Goal: Information Seeking & Learning: Learn about a topic

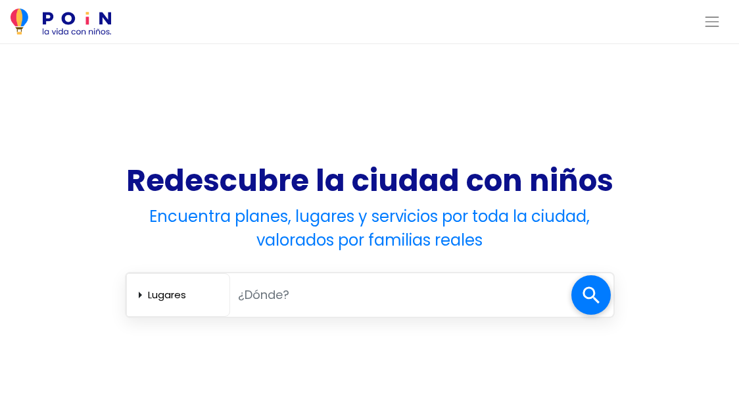
click at [49, 276] on div "Redescubre la ciudad con niños Encuentra planes, lugares y servicios por toda l…" at bounding box center [369, 232] width 739 height 289
click at [330, 302] on input "text" at bounding box center [400, 294] width 341 height 27
type input "vic"
click at [196, 293] on select "Lugares [GEOGRAPHIC_DATA] Servicios" at bounding box center [186, 294] width 76 height 22
click at [595, 295] on span at bounding box center [591, 294] width 39 height 39
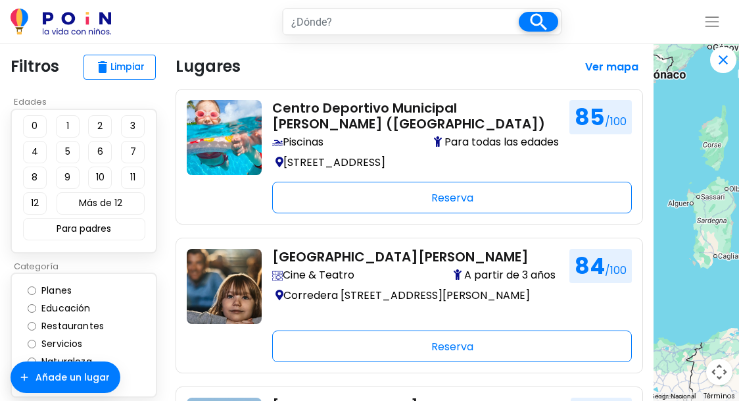
click at [345, 16] on input "text" at bounding box center [400, 21] width 235 height 25
type input "vic"
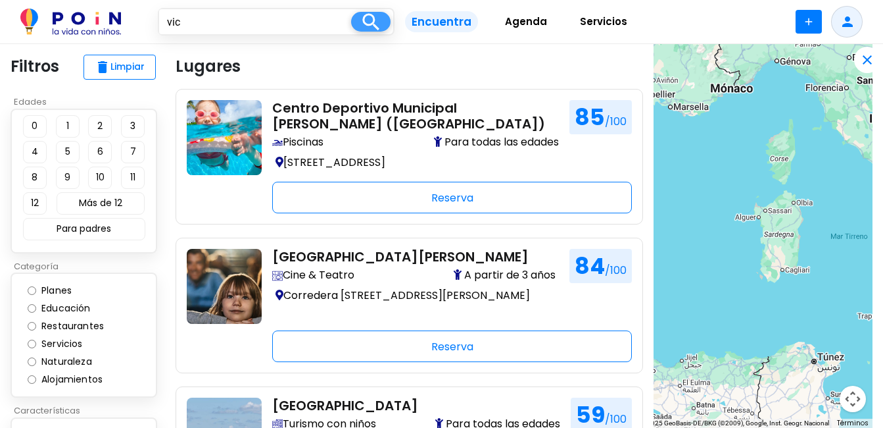
click at [373, 27] on span at bounding box center [370, 22] width 39 height 20
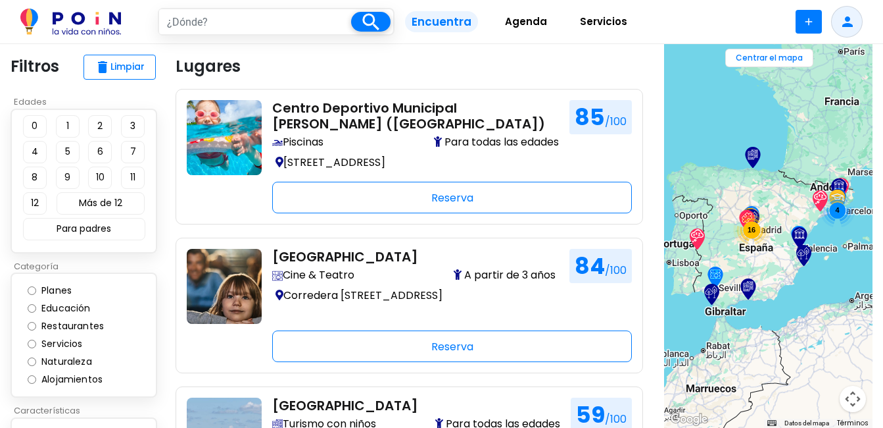
click at [107, 69] on span "delete" at bounding box center [103, 67] width 16 height 16
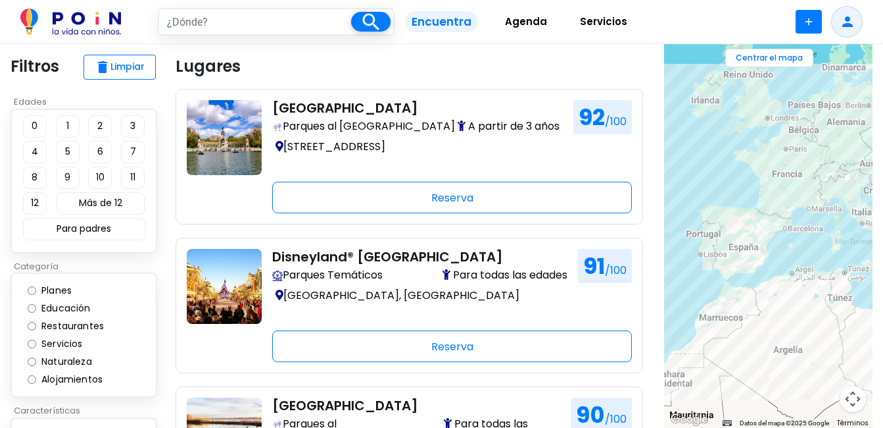
drag, startPoint x: 757, startPoint y: 281, endPoint x: 704, endPoint y: 293, distance: 53.9
click at [704, 293] on div at bounding box center [768, 235] width 209 height 383
click at [846, 395] on button "Controles de visualización del mapa" at bounding box center [853, 398] width 26 height 26
drag, startPoint x: 746, startPoint y: 178, endPoint x: 746, endPoint y: 197, distance: 19.1
click at [746, 178] on div at bounding box center [768, 235] width 209 height 383
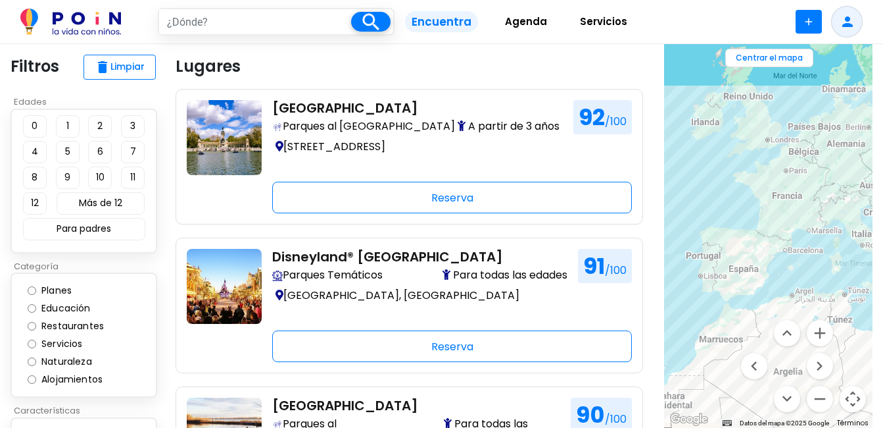
drag, startPoint x: 746, startPoint y: 197, endPoint x: 746, endPoint y: 218, distance: 21.7
click at [746, 218] on div at bounding box center [768, 235] width 209 height 383
click at [746, 218] on div "← Mover a la izquierda → Mover a la derecha ↑ Mover hacia arriba ↓ Mover hacia …" at bounding box center [768, 235] width 209 height 383
click at [787, 232] on div at bounding box center [768, 235] width 209 height 383
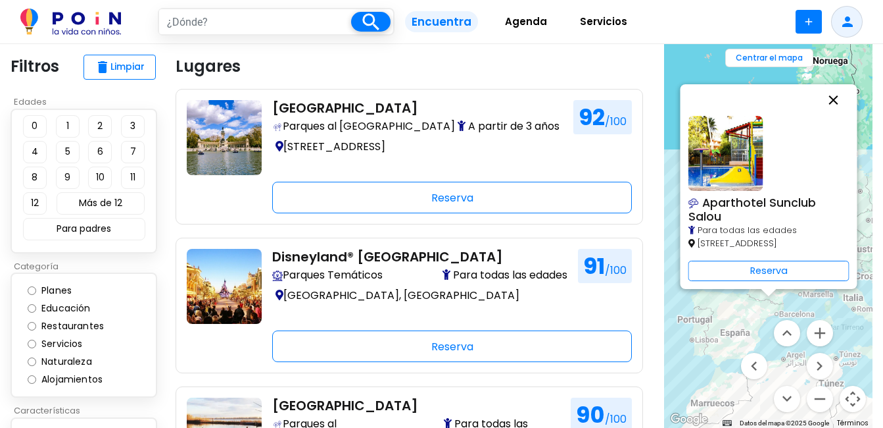
click at [836, 100] on button "Cerrar" at bounding box center [834, 100] width 32 height 32
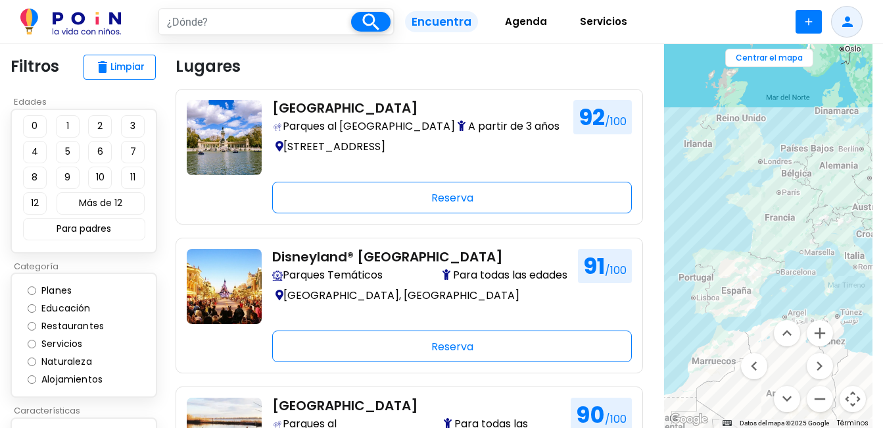
drag, startPoint x: 816, startPoint y: 158, endPoint x: 814, endPoint y: 112, distance: 45.5
click at [814, 112] on div at bounding box center [768, 235] width 209 height 383
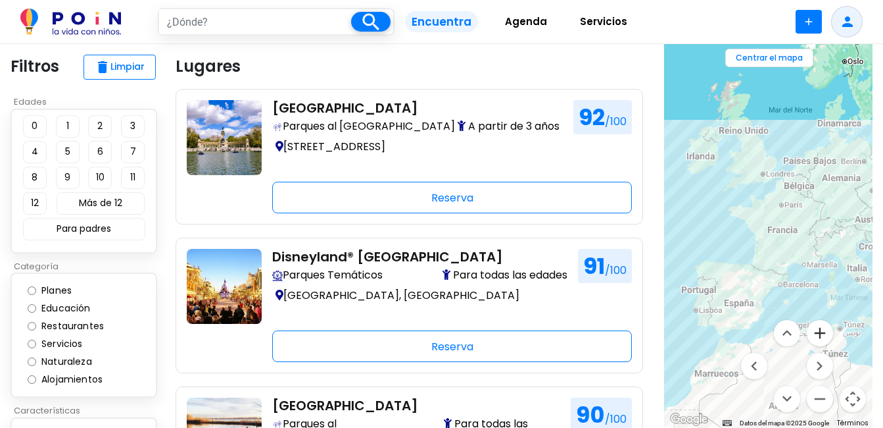
click at [819, 336] on button "Ampliar" at bounding box center [820, 333] width 26 height 26
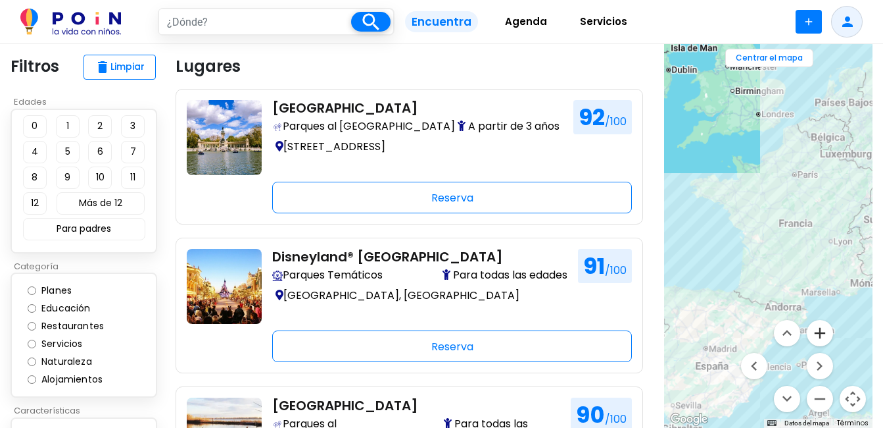
click at [819, 336] on div "← Mover a la izquierda → Mover a la derecha ↑ Mover hacia arriba ↓ Mover hacia …" at bounding box center [768, 235] width 209 height 383
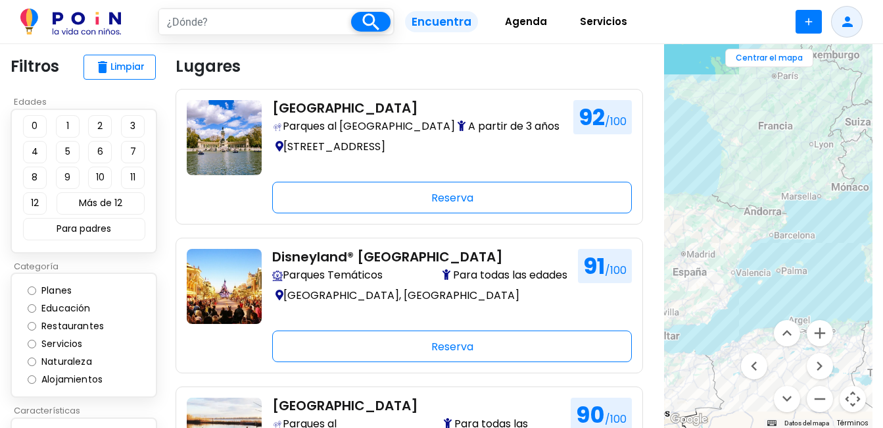
drag, startPoint x: 822, startPoint y: 266, endPoint x: 808, endPoint y: 197, distance: 69.9
click at [803, 174] on div at bounding box center [768, 235] width 209 height 383
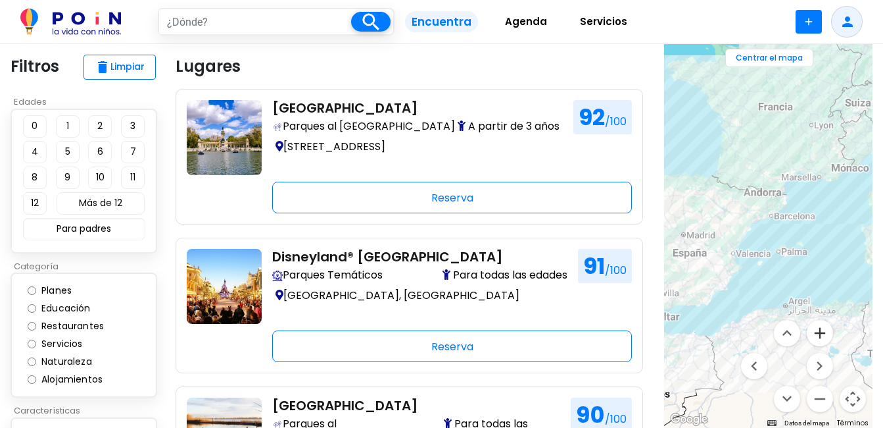
click at [822, 333] on button "Ampliar" at bounding box center [820, 333] width 26 height 26
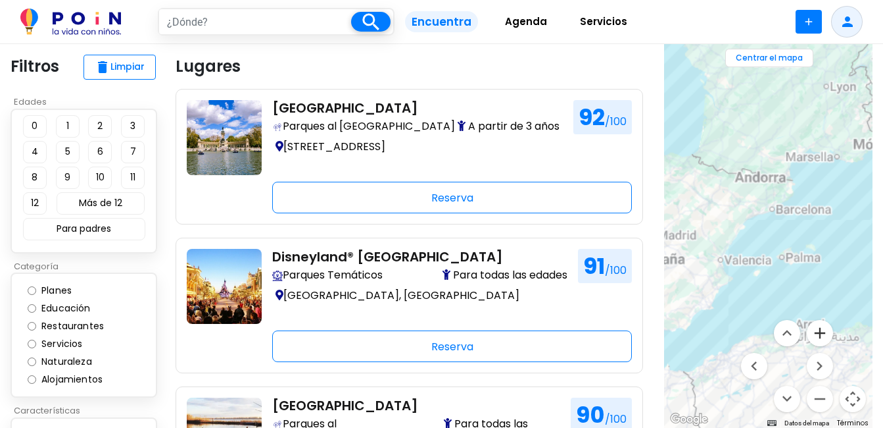
click at [822, 333] on button "Ampliar" at bounding box center [820, 333] width 26 height 26
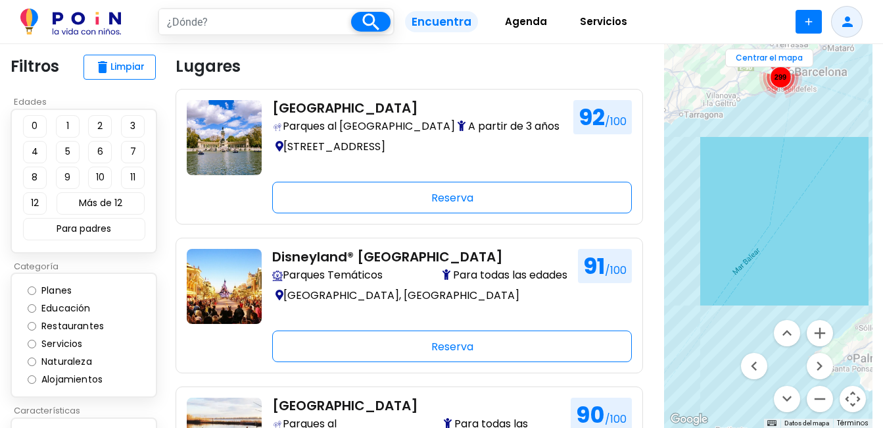
drag, startPoint x: 827, startPoint y: 138, endPoint x: 796, endPoint y: 247, distance: 113.0
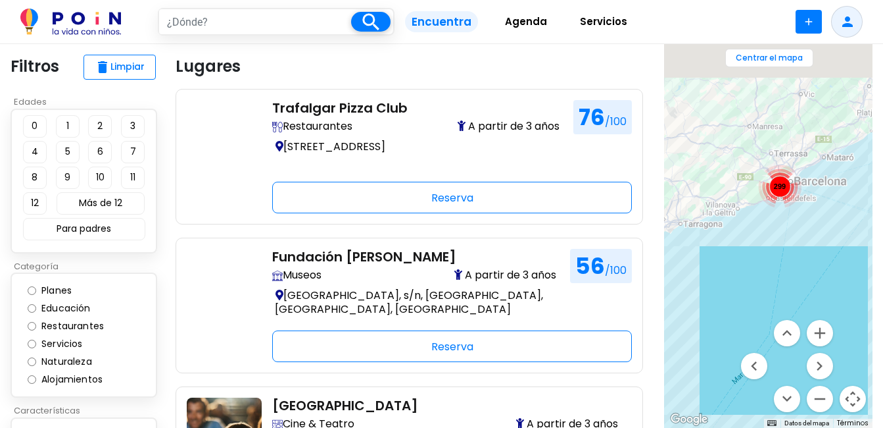
drag, startPoint x: 796, startPoint y: 247, endPoint x: 818, endPoint y: 292, distance: 50.6
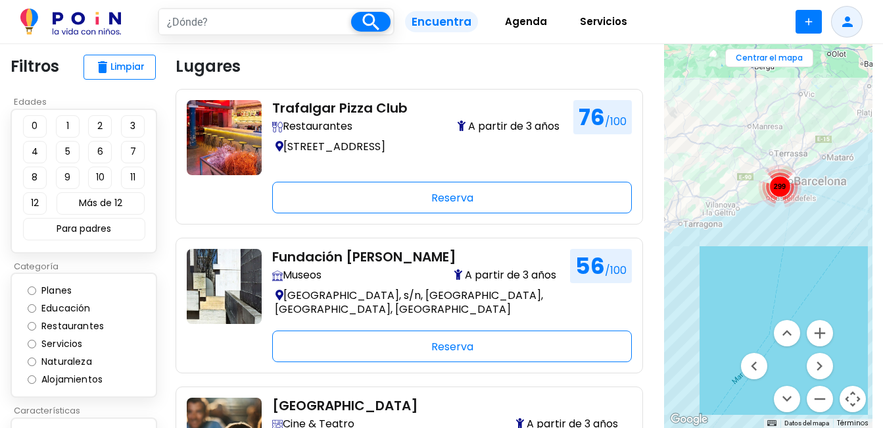
click at [818, 292] on div "299" at bounding box center [768, 235] width 209 height 383
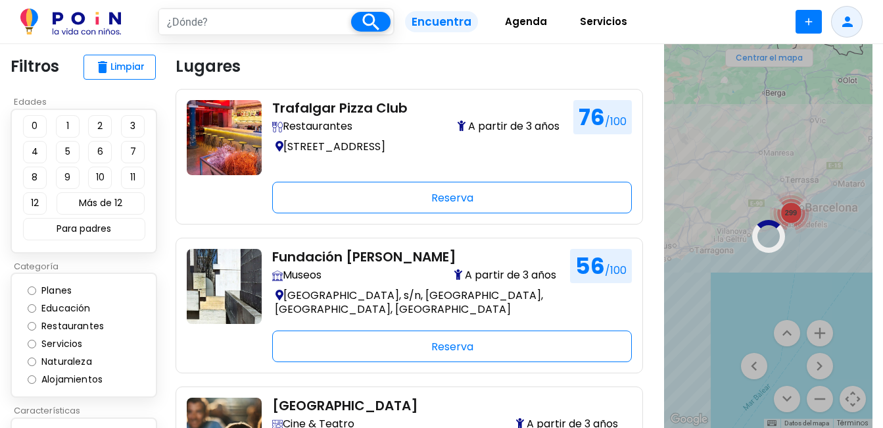
drag, startPoint x: 768, startPoint y: 313, endPoint x: 802, endPoint y: 339, distance: 42.8
click at [802, 339] on div at bounding box center [768, 235] width 209 height 383
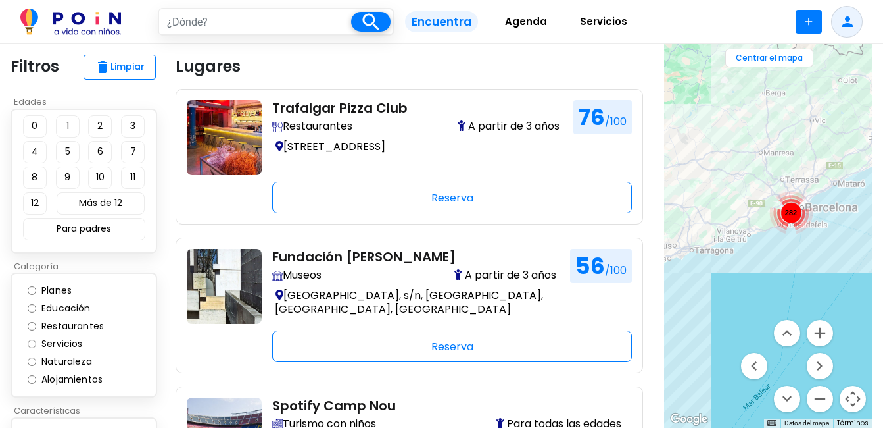
drag, startPoint x: 742, startPoint y: 137, endPoint x: 775, endPoint y: 220, distance: 90.0
click at [767, 201] on div "282" at bounding box center [768, 235] width 209 height 383
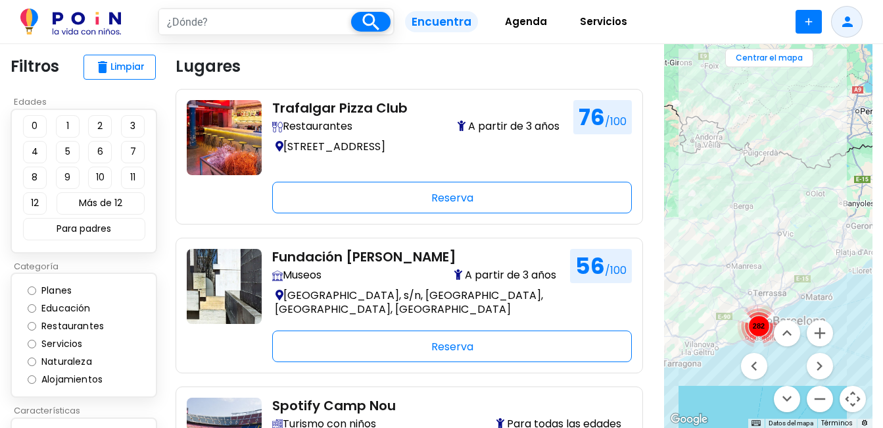
drag, startPoint x: 775, startPoint y: 220, endPoint x: 727, endPoint y: 280, distance: 77.1
click at [709, 253] on div "282" at bounding box center [768, 235] width 209 height 383
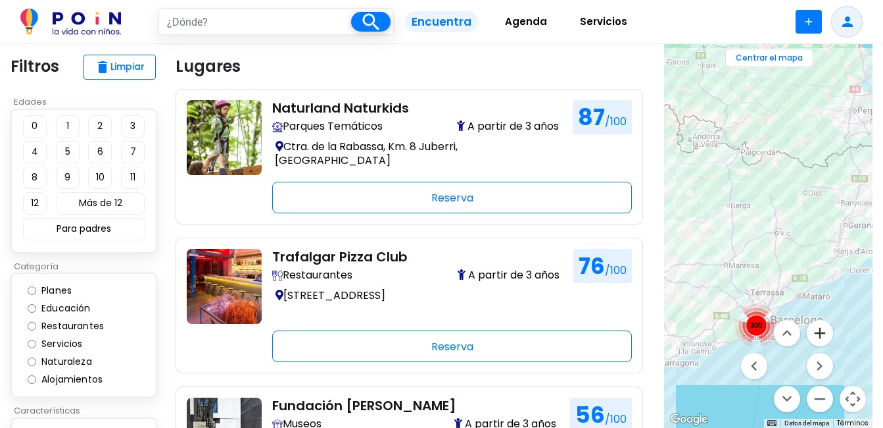
click at [821, 335] on button "Ampliar" at bounding box center [820, 333] width 26 height 26
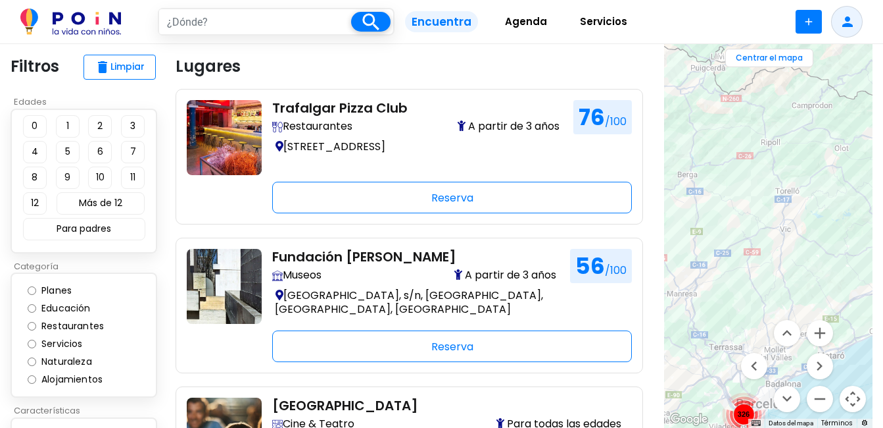
click at [101, 12] on img at bounding box center [70, 22] width 101 height 26
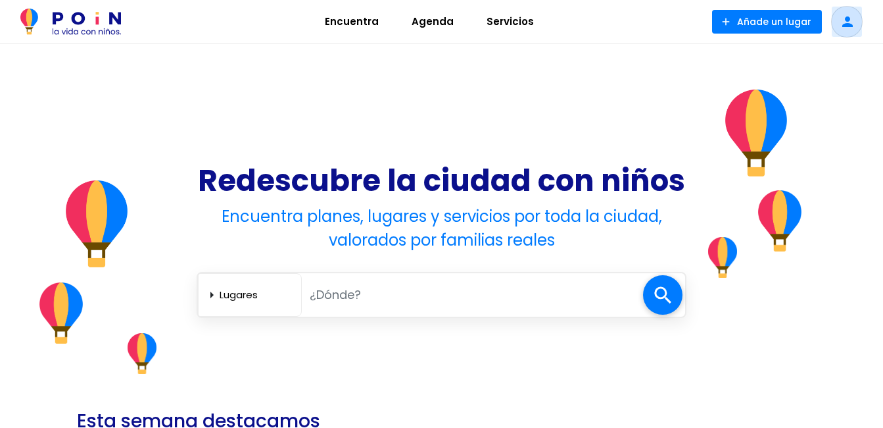
click at [840, 18] on span at bounding box center [847, 22] width 32 height 32
click at [369, 22] on span "Encuentra" at bounding box center [352, 21] width 66 height 21
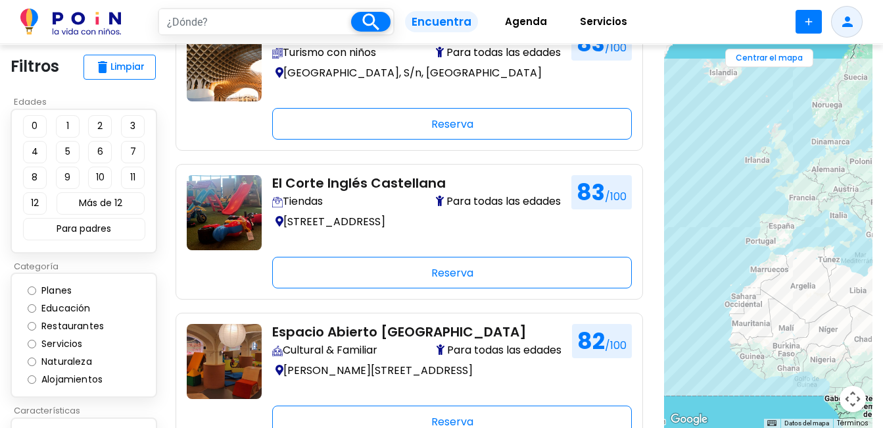
scroll to position [2236, 0]
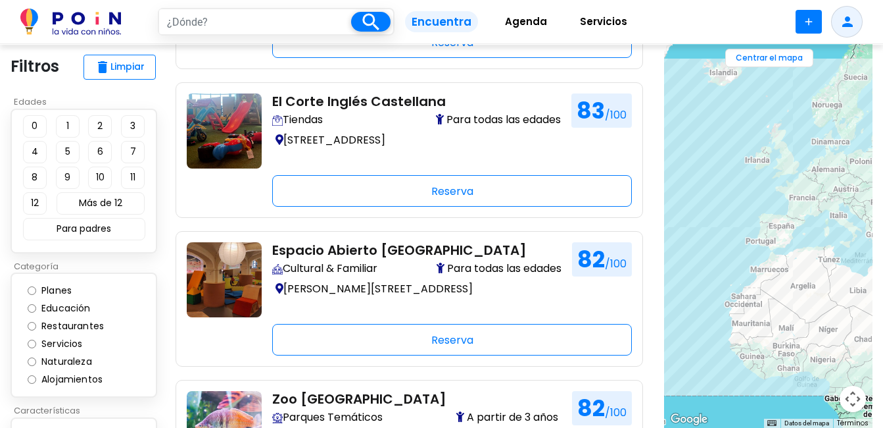
click at [159, 257] on div "Edades 0 1 2 3 4 5 6 7 8 9 10 11 12 Más de 12 Para padres close Borrar filtros …" at bounding box center [88, 336] width 155 height 482
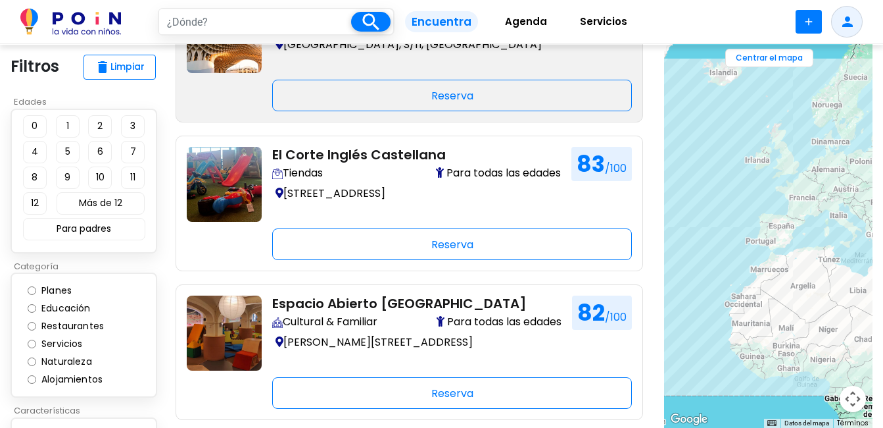
scroll to position [2168, 0]
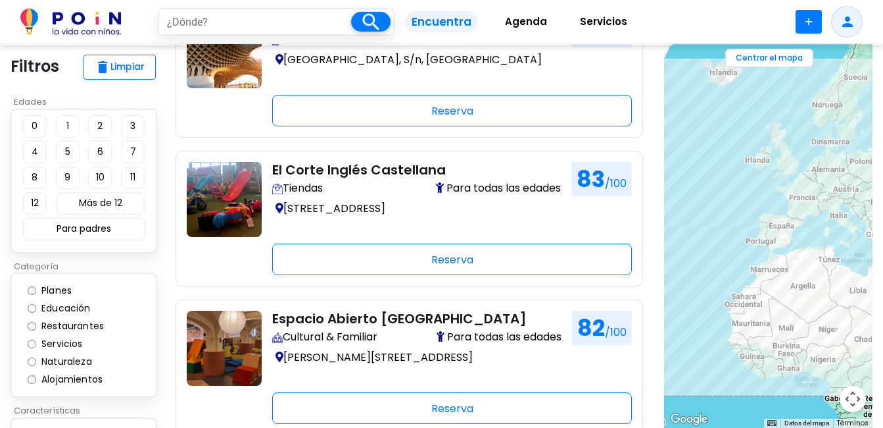
click at [586, 22] on span "Servicios" at bounding box center [603, 21] width 59 height 21
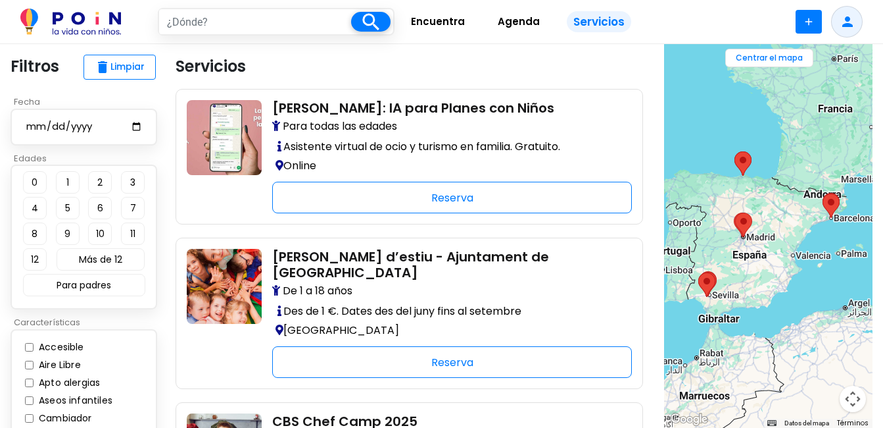
click at [497, 24] on span "Agenda" at bounding box center [519, 21] width 54 height 21
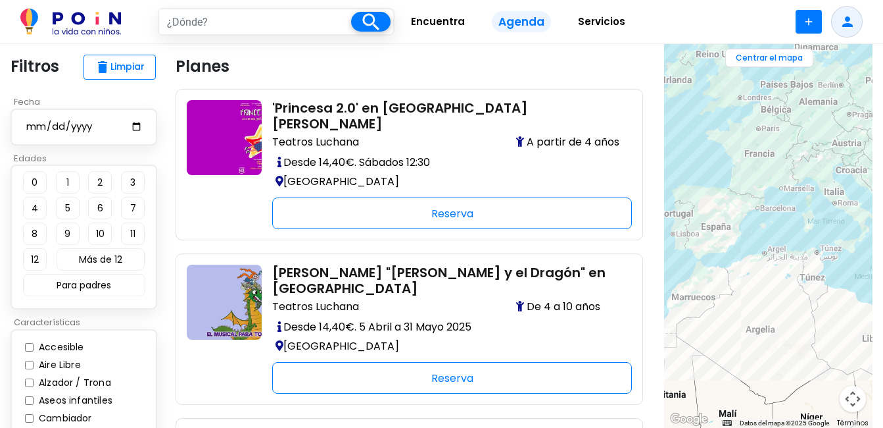
drag, startPoint x: 773, startPoint y: 333, endPoint x: 756, endPoint y: 330, distance: 17.3
click at [756, 330] on div at bounding box center [768, 235] width 209 height 383
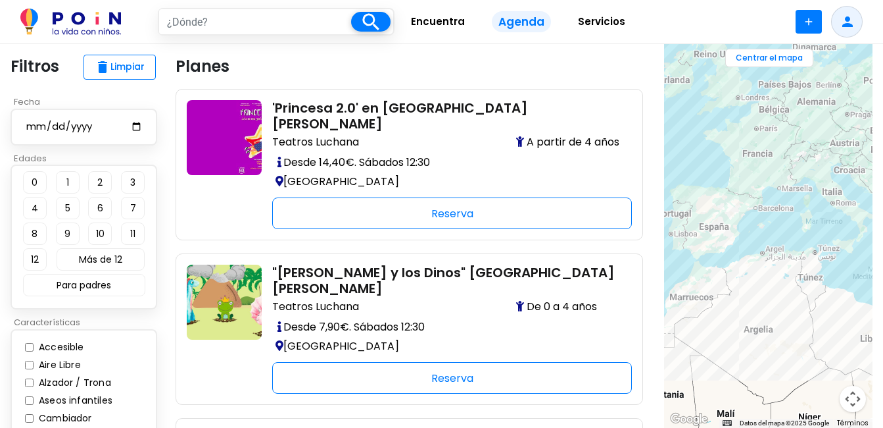
click at [853, 395] on button "Controles de visualización del mapa" at bounding box center [853, 398] width 26 height 26
click at [820, 335] on button "Ampliar" at bounding box center [820, 333] width 26 height 26
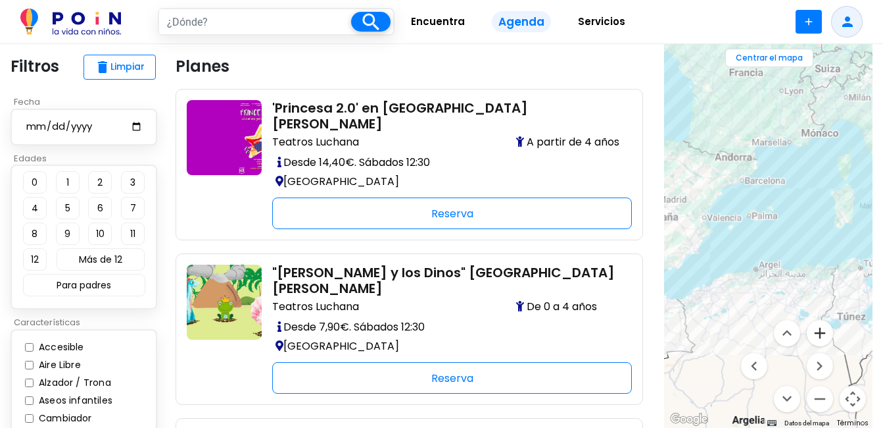
click at [820, 335] on div "← Mover a la izquierda → Mover a la derecha ↑ Mover hacia arriba ↓ Mover hacia …" at bounding box center [768, 235] width 209 height 383
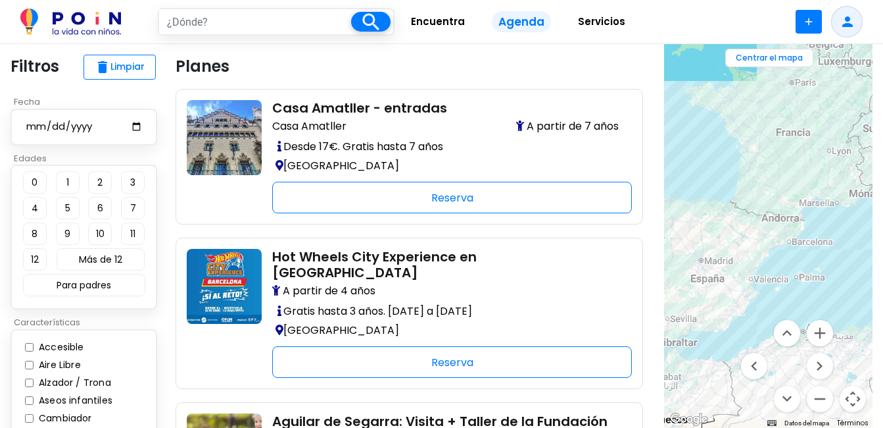
drag, startPoint x: 741, startPoint y: 245, endPoint x: 790, endPoint y: 307, distance: 78.7
click at [790, 307] on div at bounding box center [768, 235] width 209 height 383
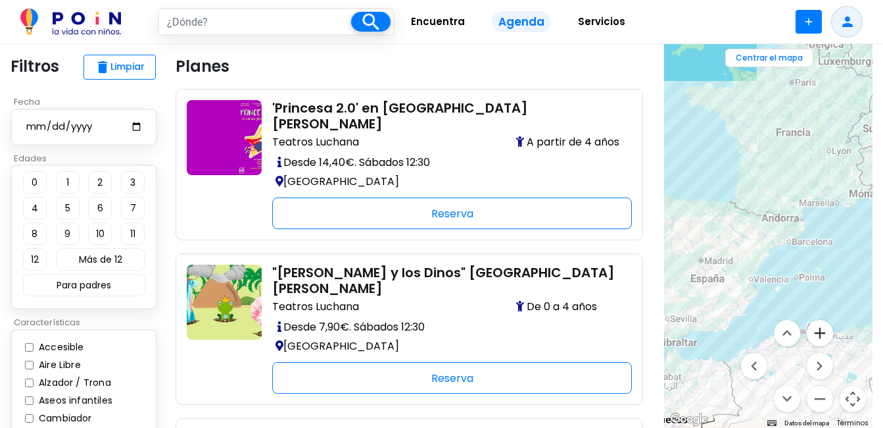
click at [821, 331] on button "Ampliar" at bounding box center [820, 333] width 26 height 26
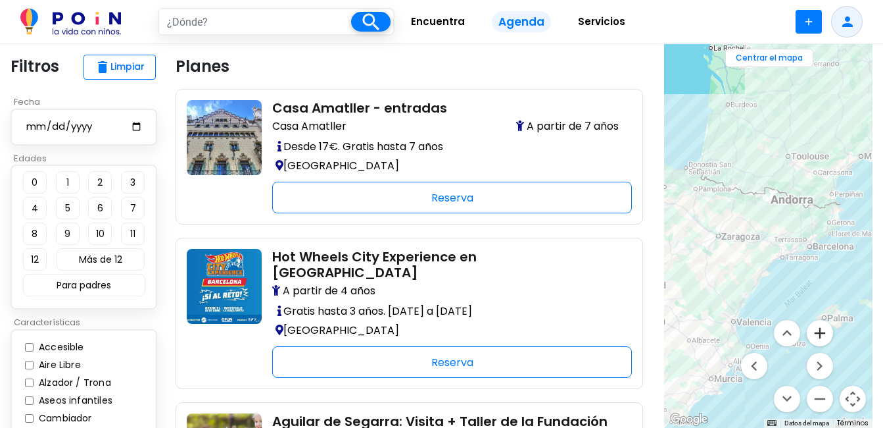
click at [821, 331] on button "Ampliar" at bounding box center [820, 333] width 26 height 26
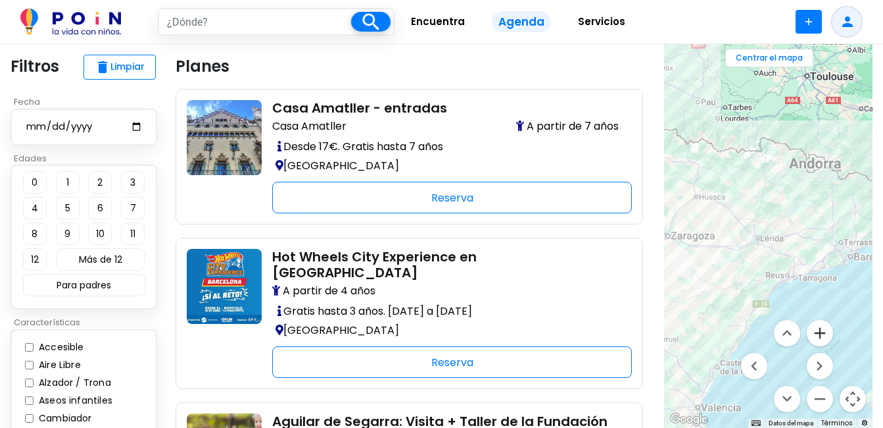
click at [821, 331] on button "Ampliar" at bounding box center [820, 333] width 26 height 26
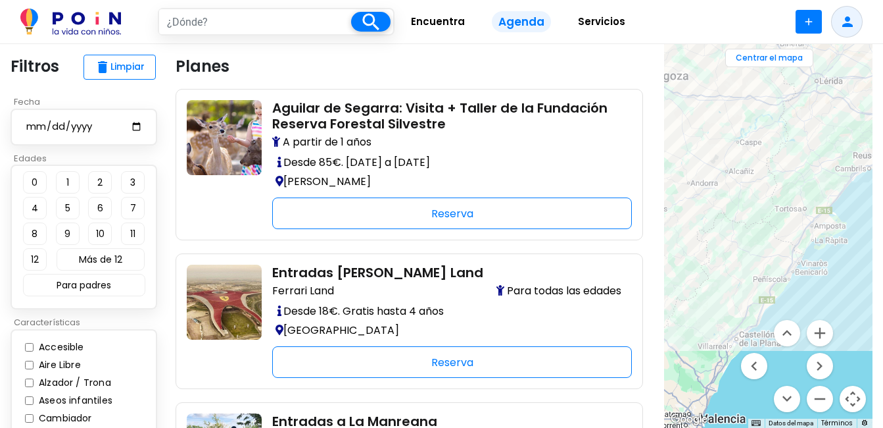
drag, startPoint x: 736, startPoint y: 289, endPoint x: 807, endPoint y: 122, distance: 180.9
click at [806, 123] on div at bounding box center [768, 235] width 209 height 383
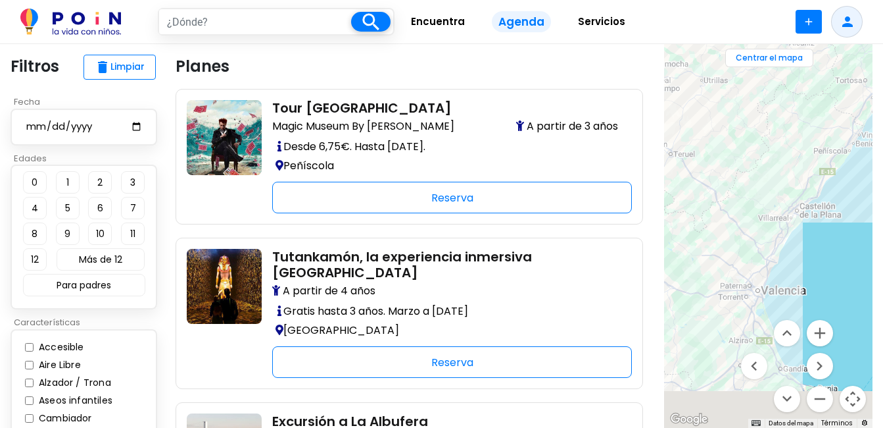
drag, startPoint x: 764, startPoint y: 176, endPoint x: 782, endPoint y: 123, distance: 55.8
click at [782, 124] on div at bounding box center [768, 235] width 209 height 383
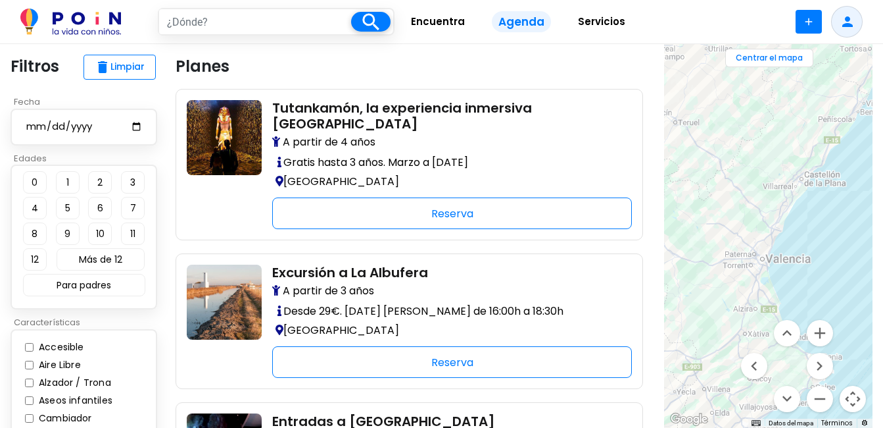
drag, startPoint x: 731, startPoint y: 295, endPoint x: 719, endPoint y: 364, distance: 70.2
click at [718, 364] on div at bounding box center [768, 235] width 209 height 383
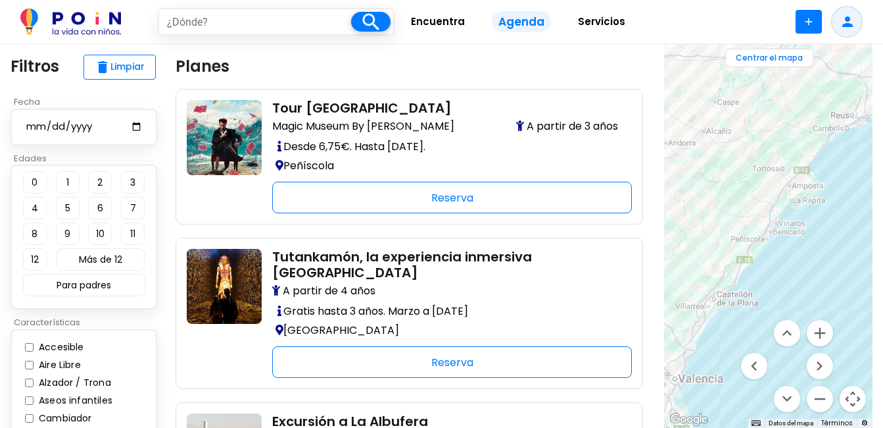
drag, startPoint x: 734, startPoint y: 162, endPoint x: 649, endPoint y: 248, distance: 120.9
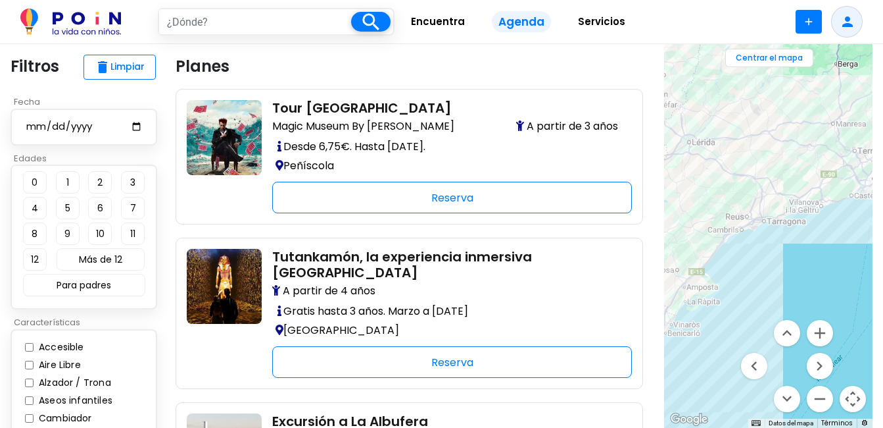
drag, startPoint x: 762, startPoint y: 145, endPoint x: 654, endPoint y: 250, distance: 150.7
click at [654, 250] on section "close ← Mover a la izquierda → Mover a la derecha ↑ Mover hacia arriba ↓ Mover …" at bounding box center [769, 235] width 230 height 383
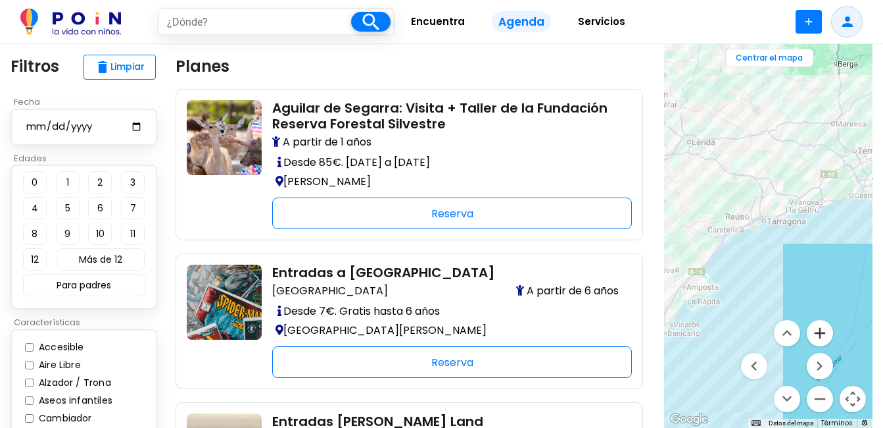
click at [820, 330] on button "Ampliar" at bounding box center [820, 333] width 26 height 26
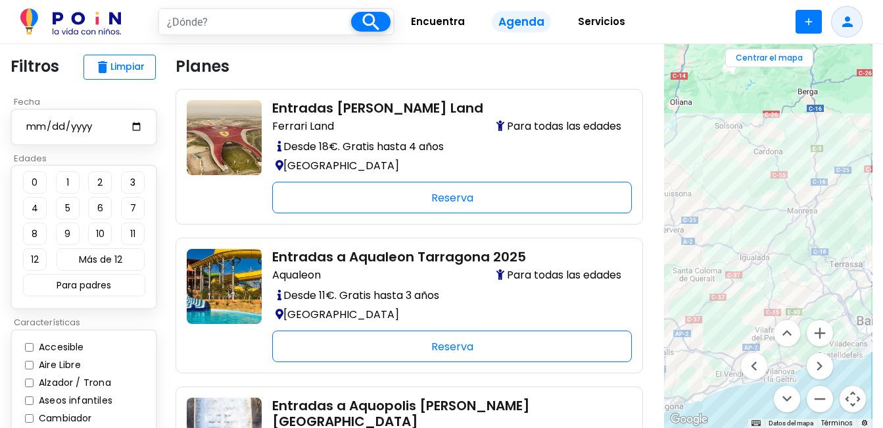
drag, startPoint x: 804, startPoint y: 94, endPoint x: 714, endPoint y: 281, distance: 207.4
click at [714, 281] on div at bounding box center [768, 235] width 209 height 383
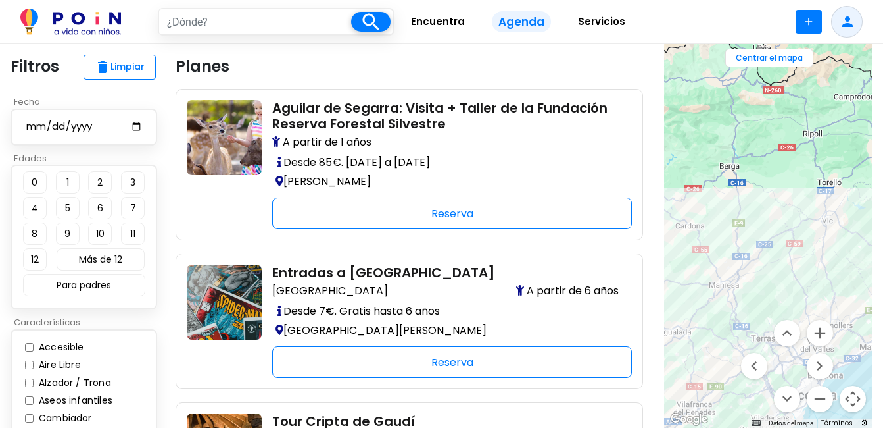
drag, startPoint x: 778, startPoint y: 230, endPoint x: 700, endPoint y: 304, distance: 107.5
click at [700, 304] on div at bounding box center [768, 235] width 209 height 383
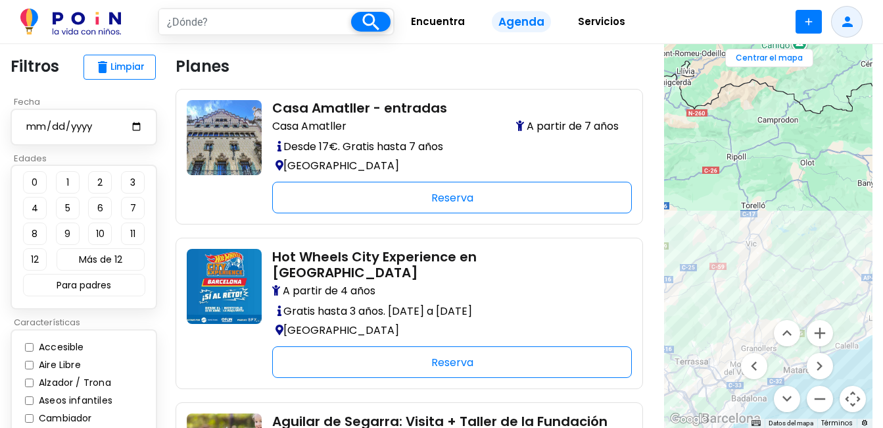
drag, startPoint x: 762, startPoint y: 173, endPoint x: 672, endPoint y: 206, distance: 95.3
click at [673, 206] on div at bounding box center [768, 235] width 209 height 383
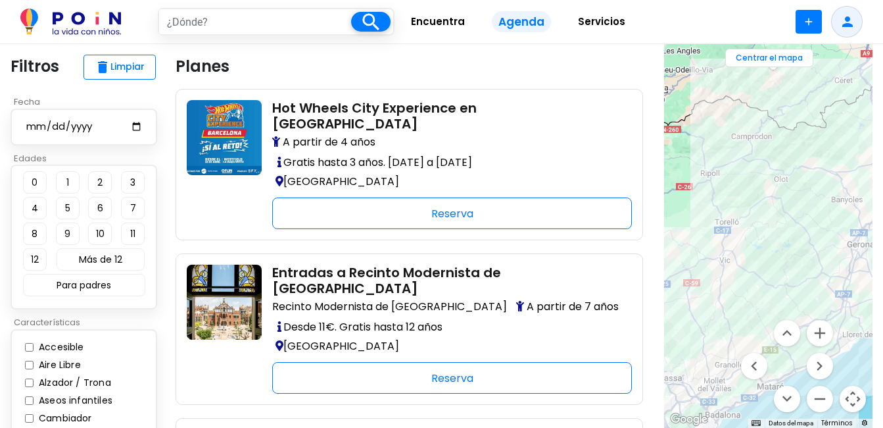
click at [860, 232] on div at bounding box center [768, 235] width 209 height 383
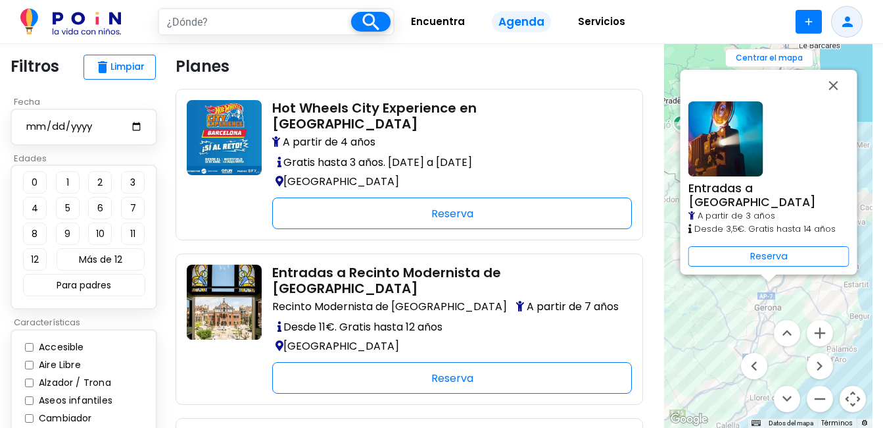
click at [445, 22] on span "Encuentra" at bounding box center [438, 21] width 66 height 21
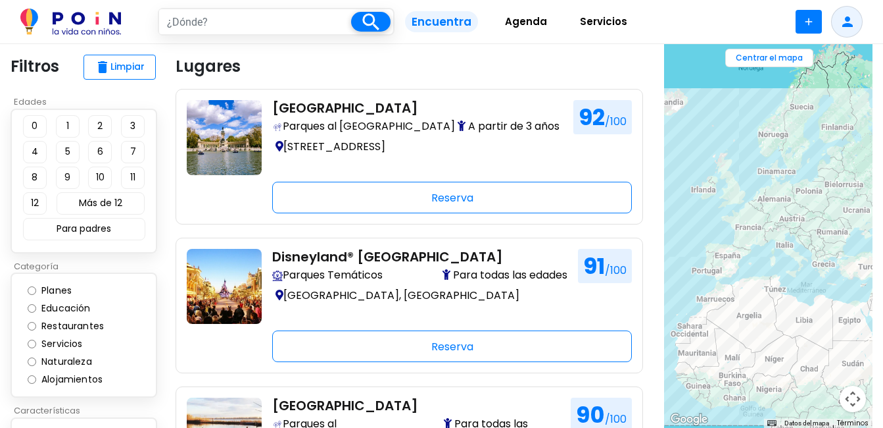
drag, startPoint x: 822, startPoint y: 282, endPoint x: 759, endPoint y: 326, distance: 77.0
click at [758, 316] on div at bounding box center [768, 235] width 209 height 383
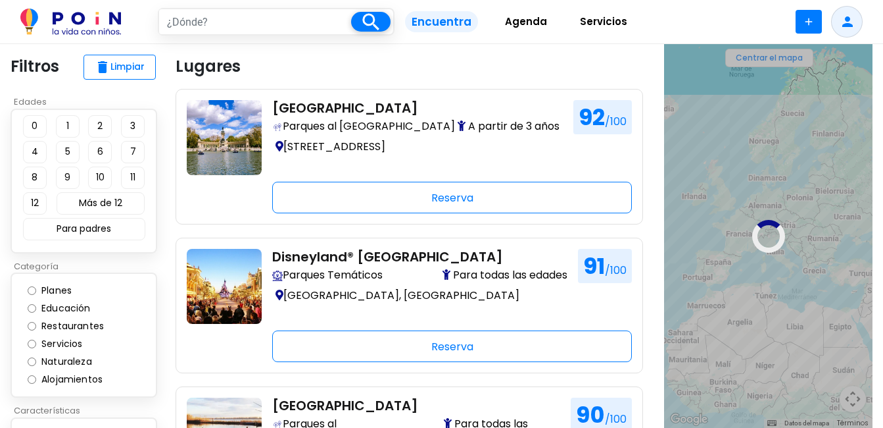
click at [854, 401] on div at bounding box center [768, 235] width 209 height 383
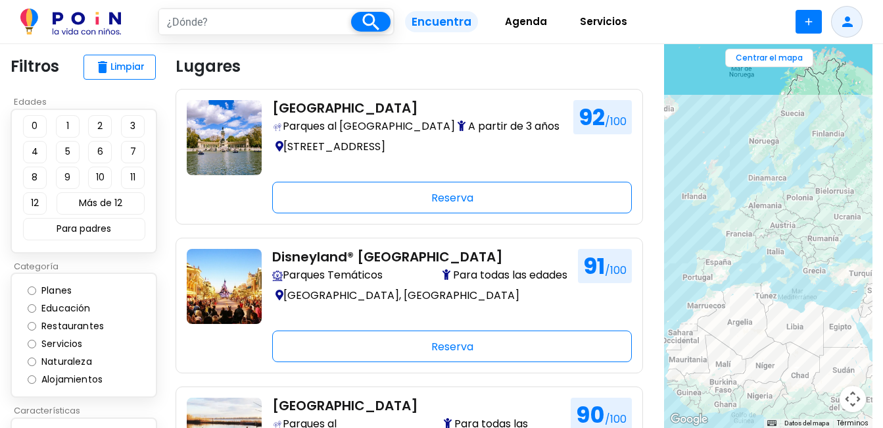
click at [849, 395] on button "Controles de visualización del mapa" at bounding box center [853, 398] width 26 height 26
click at [818, 330] on button "Ampliar" at bounding box center [820, 333] width 26 height 26
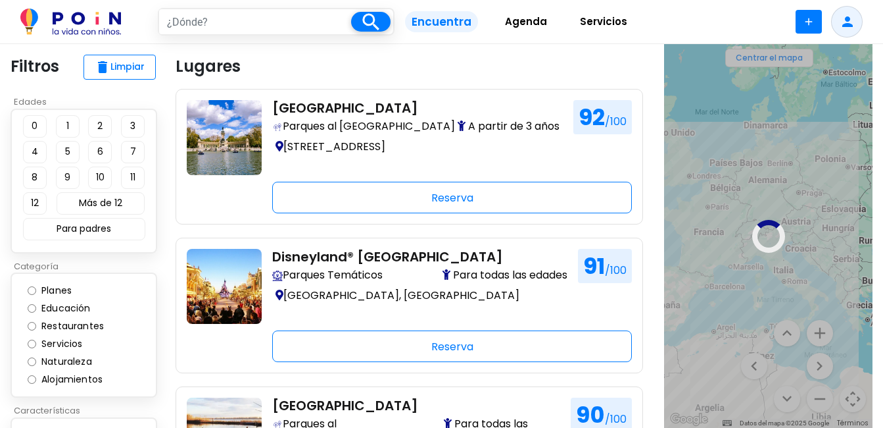
click at [818, 330] on div at bounding box center [768, 235] width 209 height 383
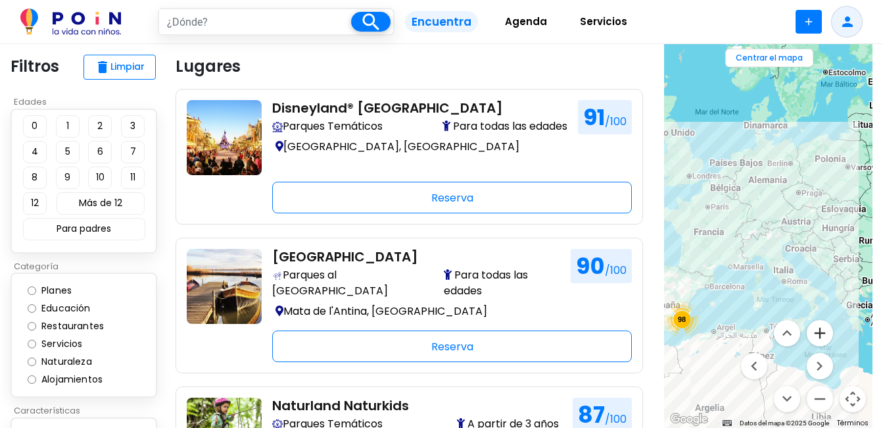
click at [818, 330] on button "Ampliar" at bounding box center [820, 333] width 26 height 26
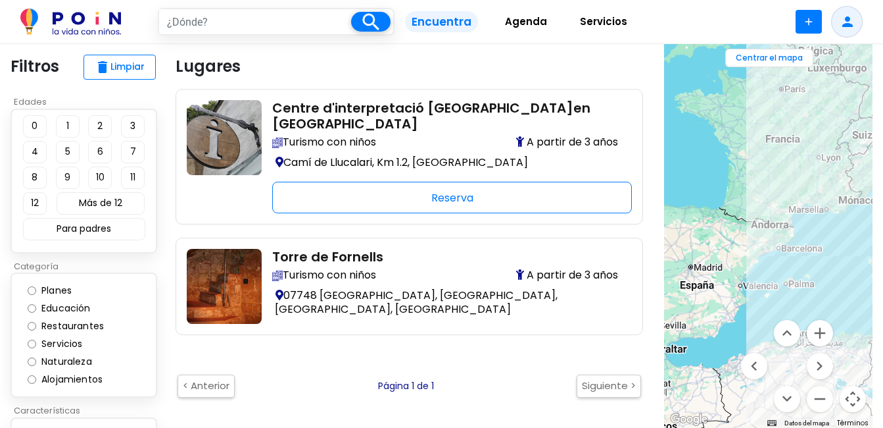
drag, startPoint x: 754, startPoint y: 251, endPoint x: 870, endPoint y: 182, distance: 134.2
click at [870, 183] on div at bounding box center [768, 235] width 209 height 383
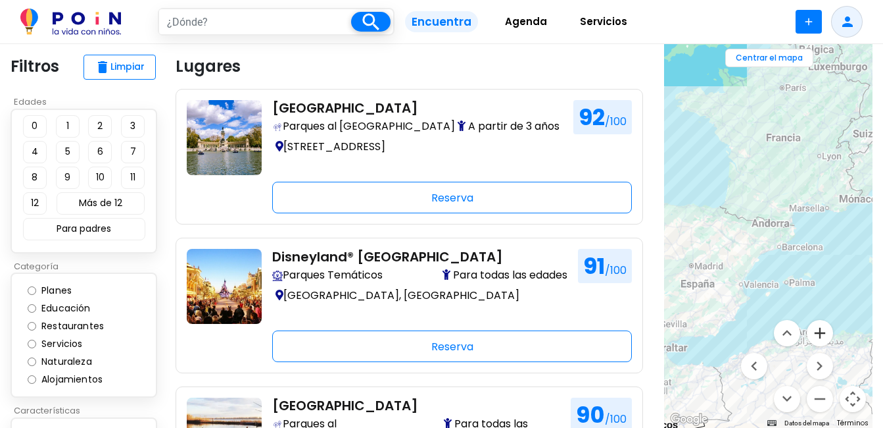
click at [819, 330] on button "Ampliar" at bounding box center [820, 333] width 26 height 26
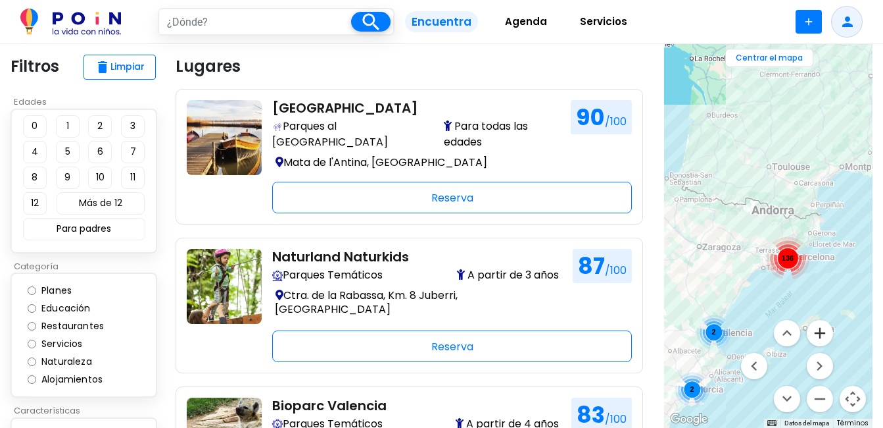
click at [820, 332] on button "Ampliar" at bounding box center [820, 333] width 26 height 26
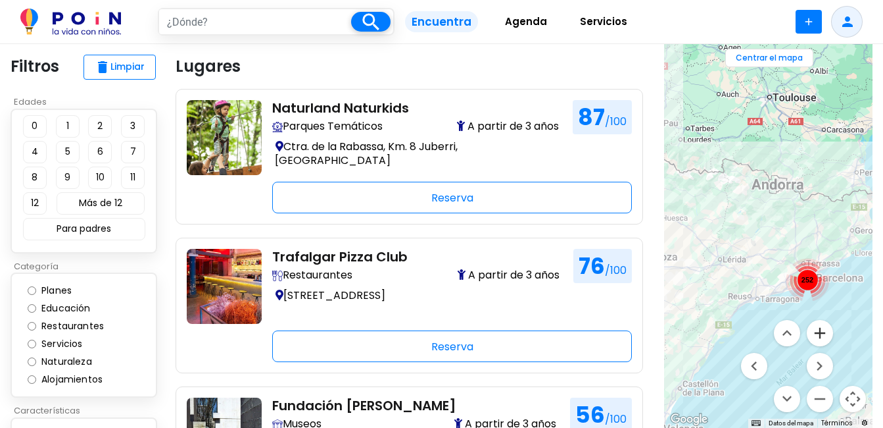
click at [820, 332] on button "Ampliar" at bounding box center [820, 333] width 26 height 26
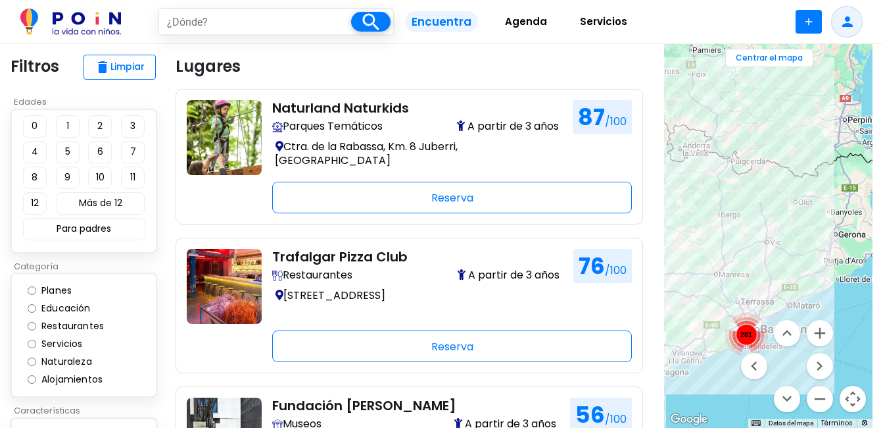
drag, startPoint x: 847, startPoint y: 229, endPoint x: 738, endPoint y: 241, distance: 109.2
click at [739, 240] on div "281" at bounding box center [768, 235] width 209 height 383
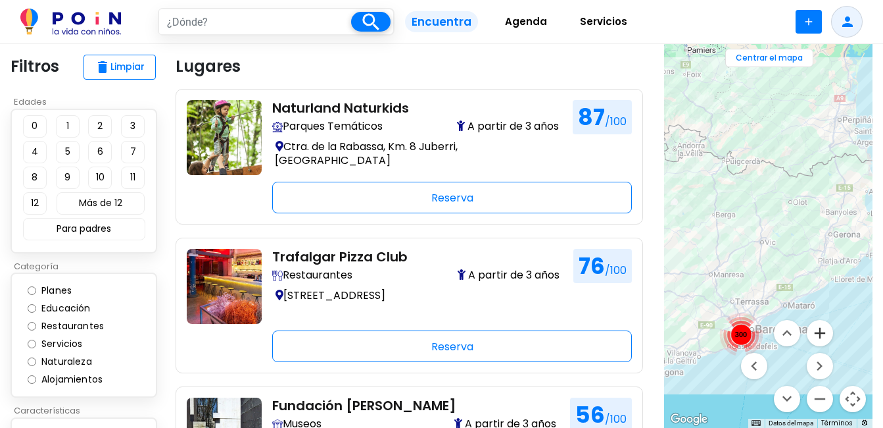
click at [820, 334] on button "Ampliar" at bounding box center [820, 333] width 26 height 26
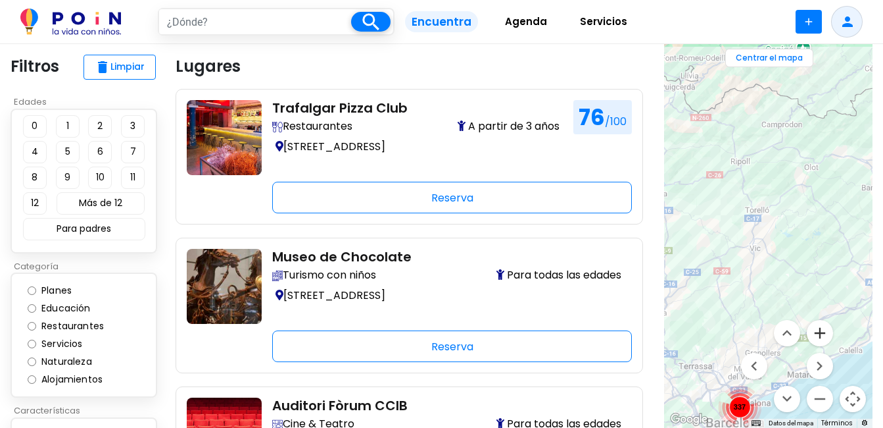
click at [820, 334] on button "Ampliar" at bounding box center [820, 333] width 26 height 26
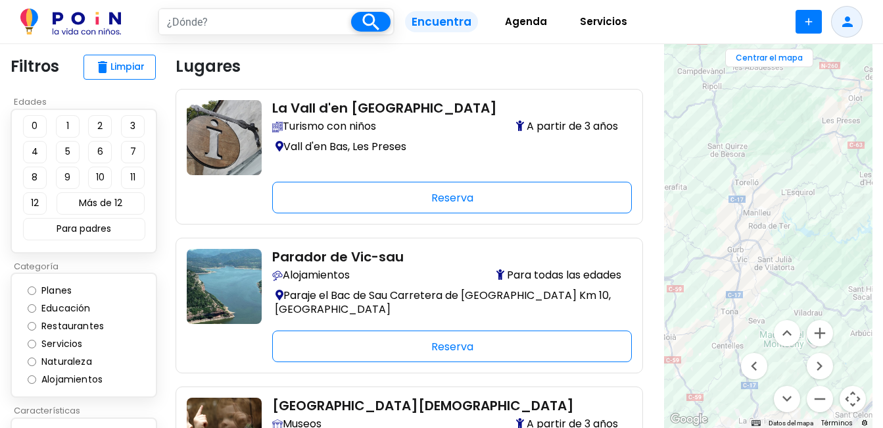
click at [799, 221] on div at bounding box center [768, 235] width 209 height 383
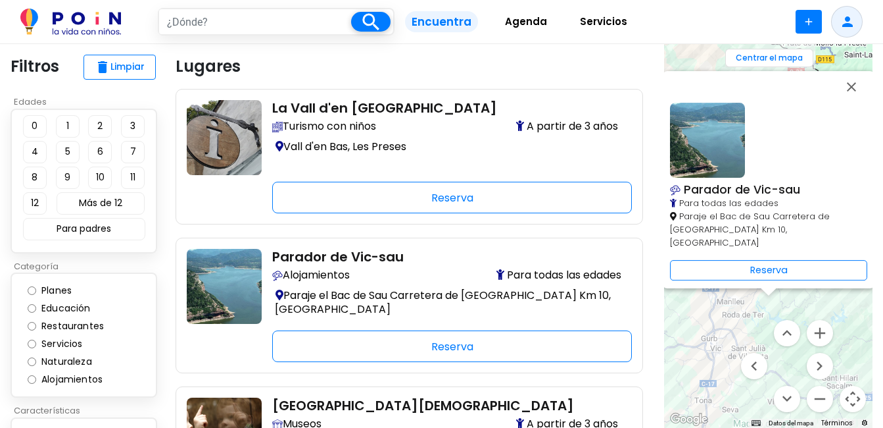
drag, startPoint x: 850, startPoint y: 317, endPoint x: 854, endPoint y: 307, distance: 10.6
click at [854, 310] on div "Parador de Vic-sau Para todas las edades Paraje el Bac de Sau Carretera de [GEO…" at bounding box center [768, 235] width 209 height 383
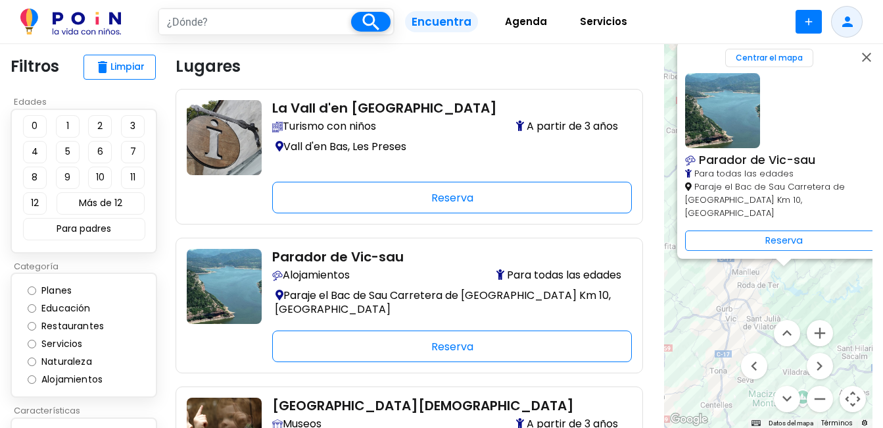
drag, startPoint x: 864, startPoint y: 274, endPoint x: 866, endPoint y: 266, distance: 8.1
click at [866, 266] on div "Parador de Vic-sau Para todas las edades Paraje el Bac de Sau Carretera de [GEO…" at bounding box center [768, 235] width 209 height 383
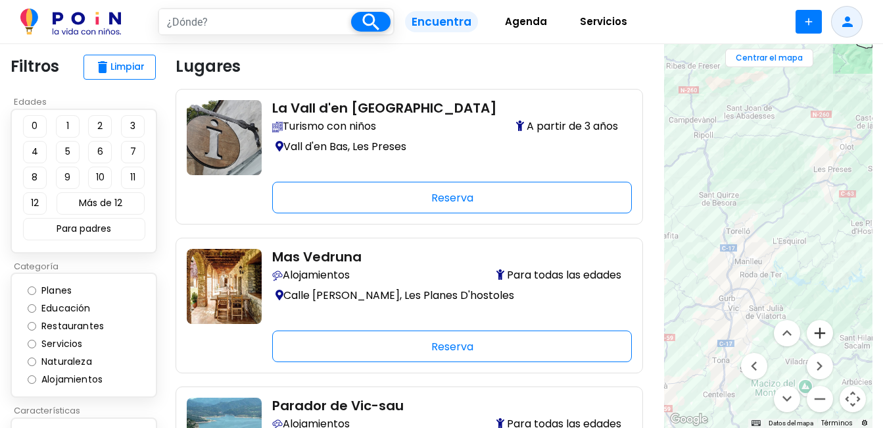
click at [820, 333] on button "Ampliar" at bounding box center [820, 333] width 26 height 26
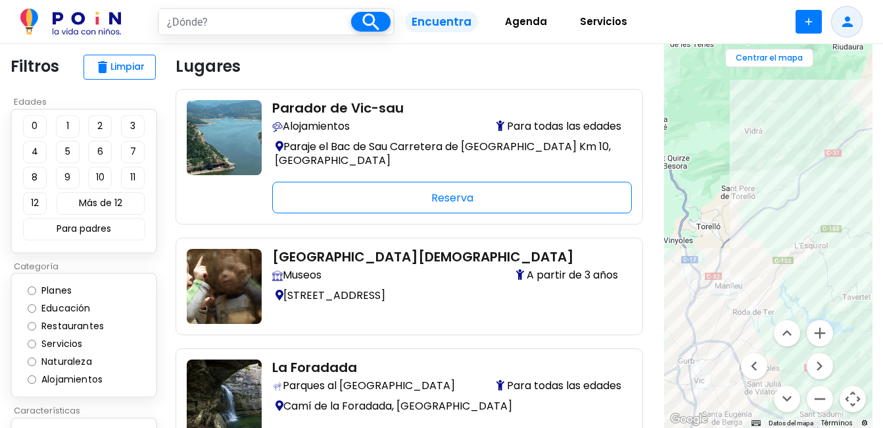
click at [838, 228] on div at bounding box center [768, 235] width 209 height 383
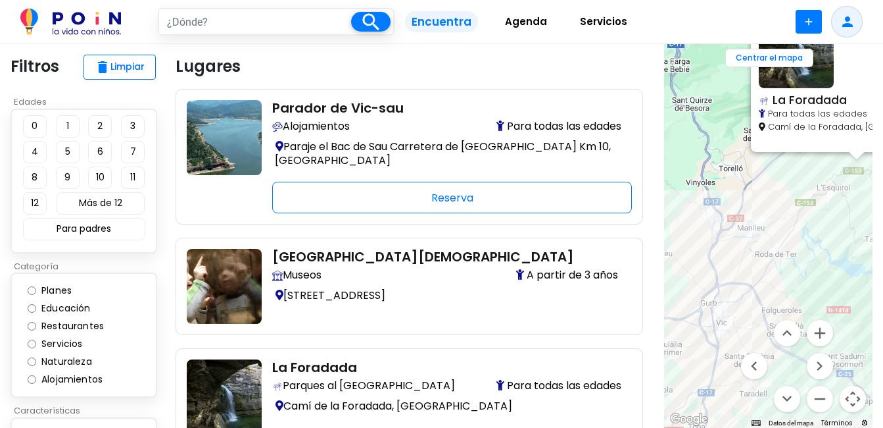
drag, startPoint x: 807, startPoint y: 293, endPoint x: 893, endPoint y: 190, distance: 134.1
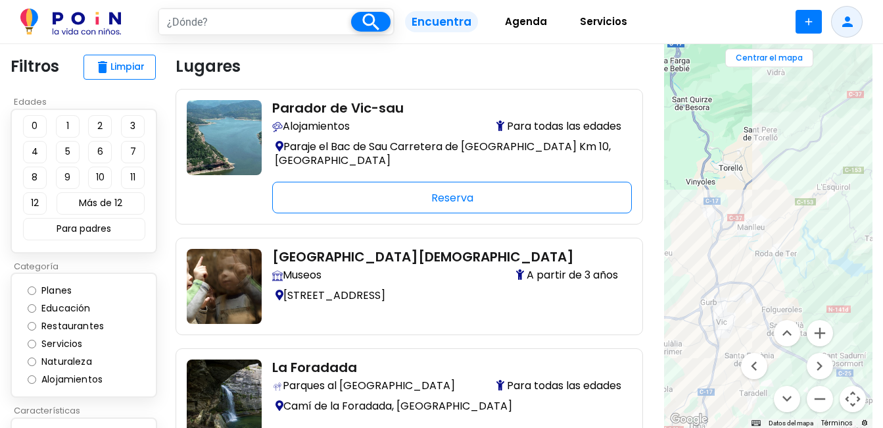
click at [725, 314] on div at bounding box center [768, 235] width 209 height 383
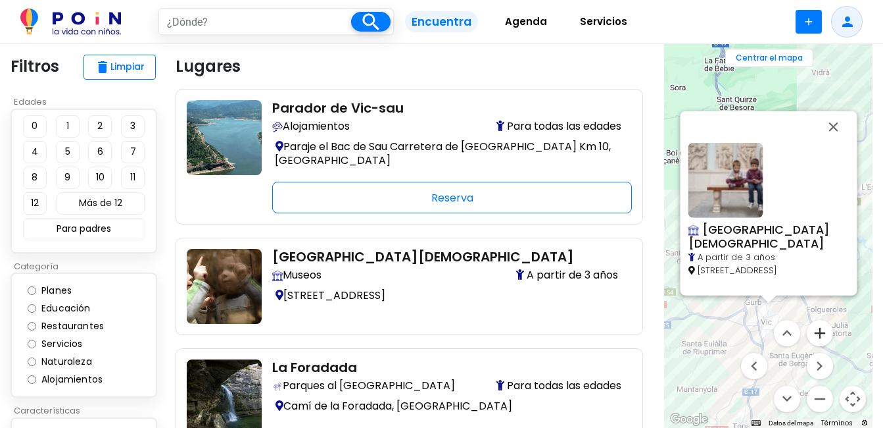
click at [817, 333] on button "Ampliar" at bounding box center [820, 333] width 26 height 26
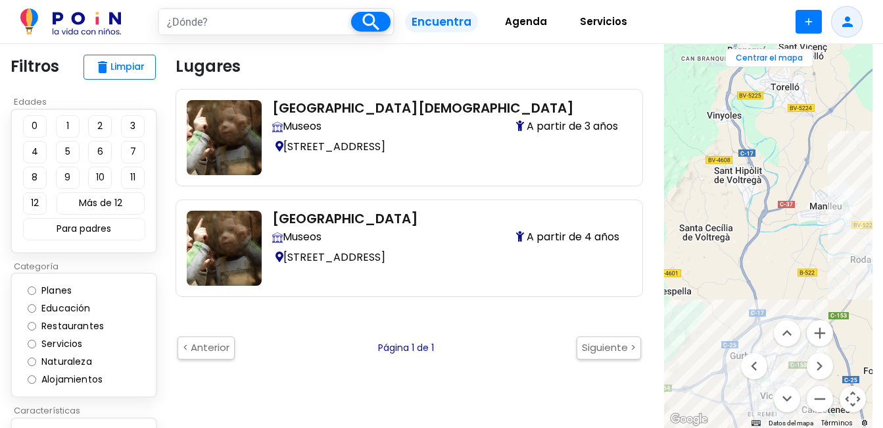
drag, startPoint x: 758, startPoint y: 249, endPoint x: 747, endPoint y: 146, distance: 103.8
click at [747, 146] on div at bounding box center [768, 235] width 209 height 383
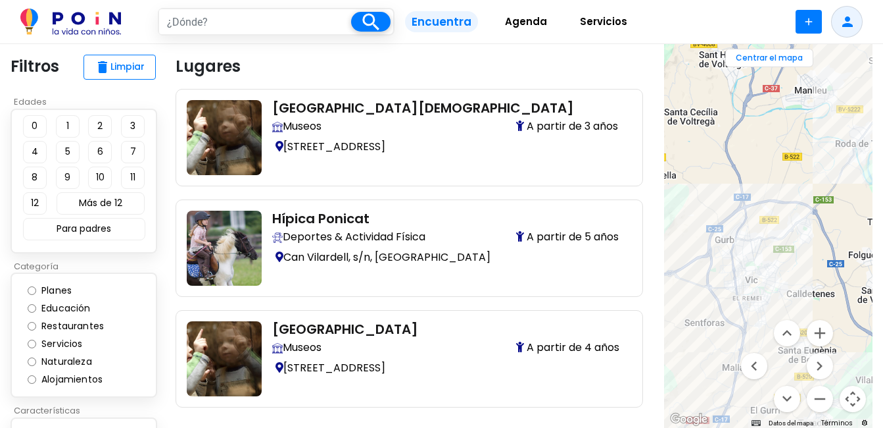
click at [749, 268] on div at bounding box center [768, 235] width 209 height 383
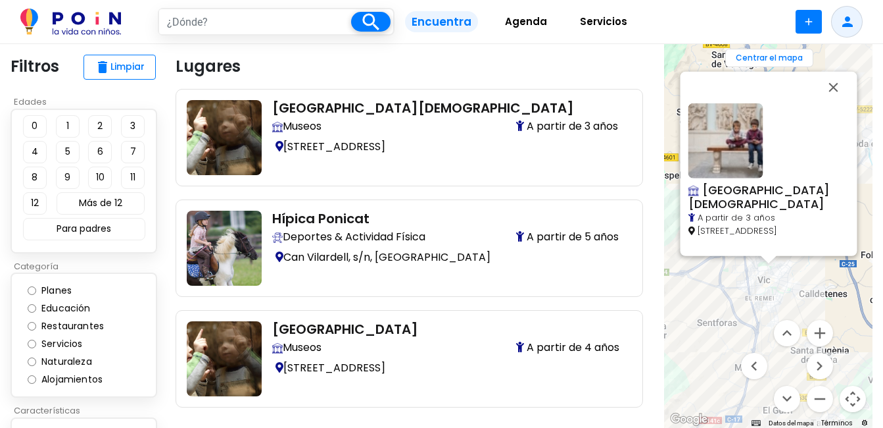
click at [758, 260] on div "[GEOGRAPHIC_DATA][DEMOGRAPHIC_DATA] A partir de 3 años [STREET_ADDRESS]" at bounding box center [768, 235] width 209 height 383
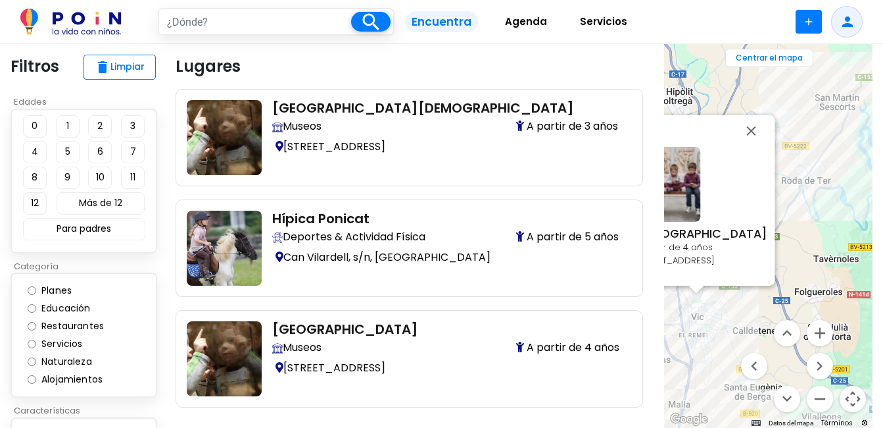
drag, startPoint x: 823, startPoint y: 274, endPoint x: 749, endPoint y: 306, distance: 80.8
click at [749, 306] on div "[GEOGRAPHIC_DATA] A partir de 4 años [STREET_ADDRESS]" at bounding box center [768, 235] width 209 height 383
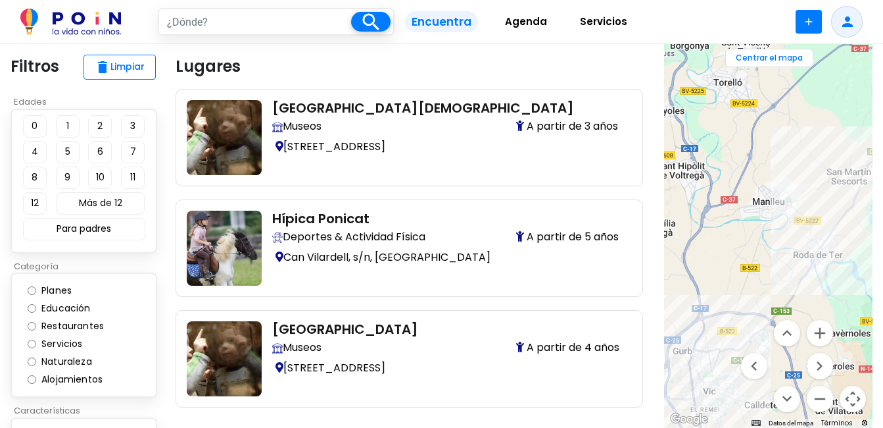
drag, startPoint x: 818, startPoint y: 239, endPoint x: 832, endPoint y: 318, distance: 80.1
click at [832, 318] on div at bounding box center [768, 235] width 209 height 383
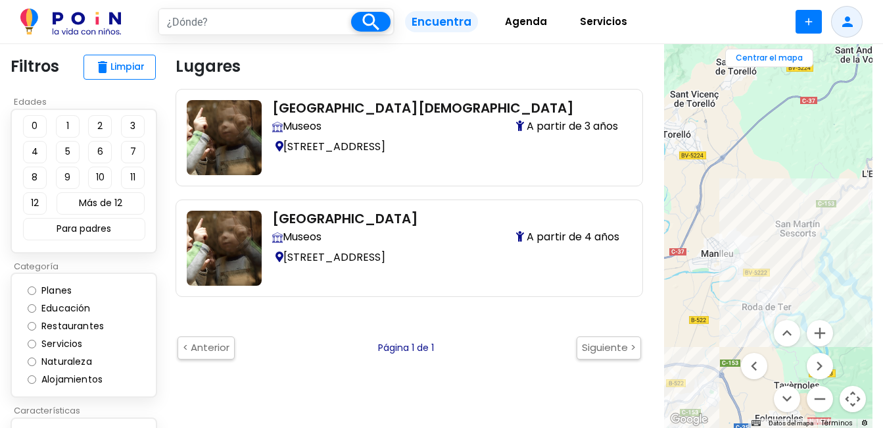
drag, startPoint x: 825, startPoint y: 261, endPoint x: 774, endPoint y: 308, distance: 69.9
click at [772, 313] on div at bounding box center [768, 235] width 209 height 383
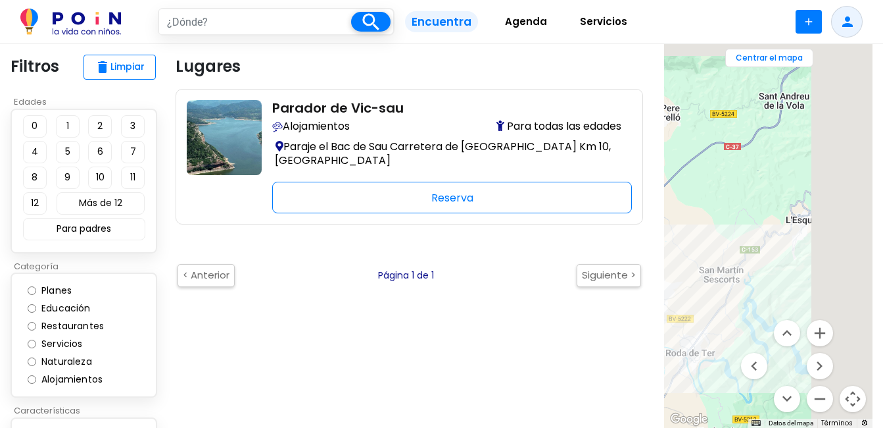
drag, startPoint x: 840, startPoint y: 248, endPoint x: 754, endPoint y: 305, distance: 102.5
click at [754, 304] on div at bounding box center [768, 235] width 209 height 383
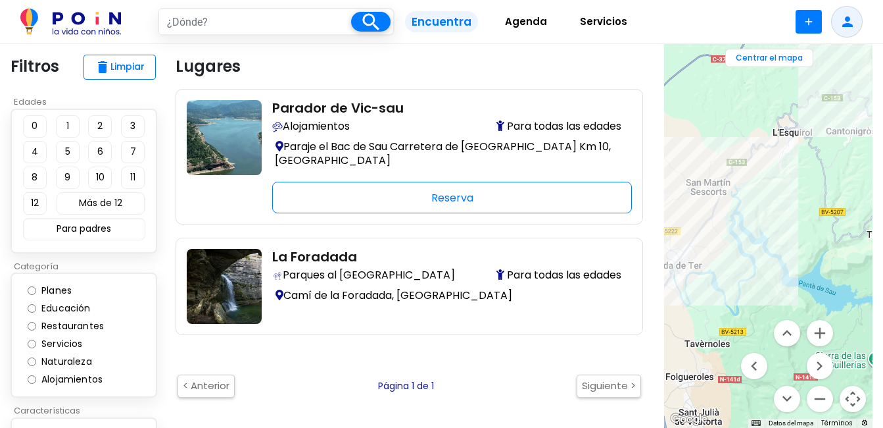
drag, startPoint x: 775, startPoint y: 294, endPoint x: 778, endPoint y: 191, distance: 103.3
click at [778, 191] on div at bounding box center [768, 235] width 209 height 383
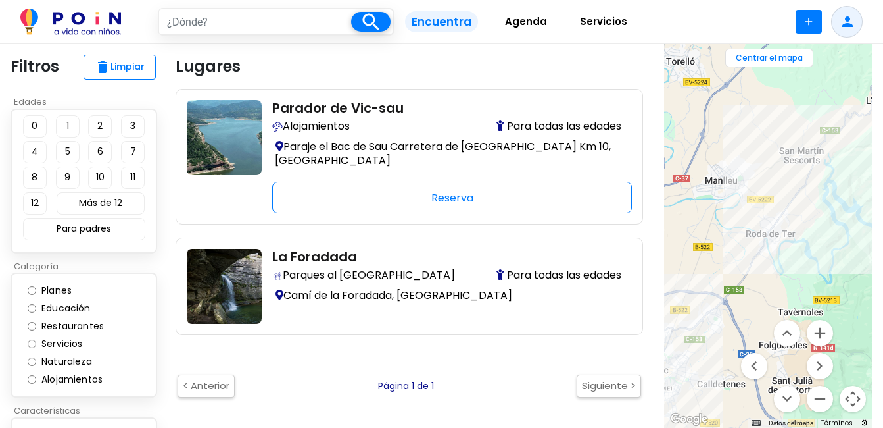
drag, startPoint x: 756, startPoint y: 219, endPoint x: 851, endPoint y: 198, distance: 97.0
click at [851, 198] on div at bounding box center [768, 235] width 209 height 383
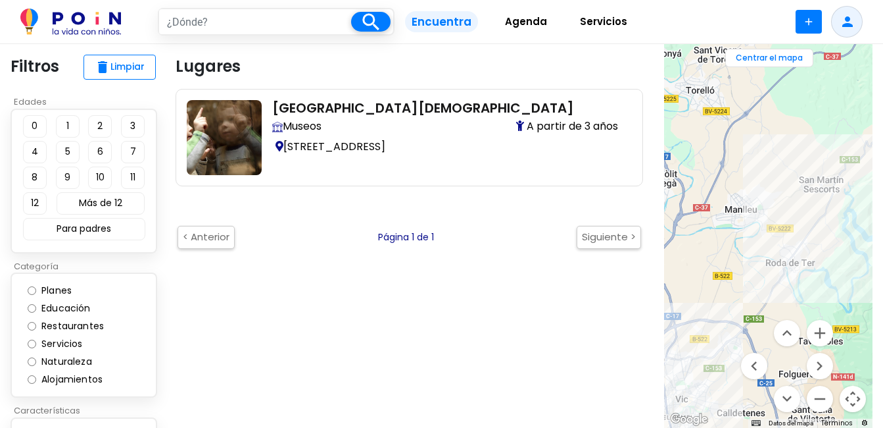
drag, startPoint x: 768, startPoint y: 216, endPoint x: 830, endPoint y: 295, distance: 99.7
click at [830, 295] on div at bounding box center [768, 235] width 209 height 383
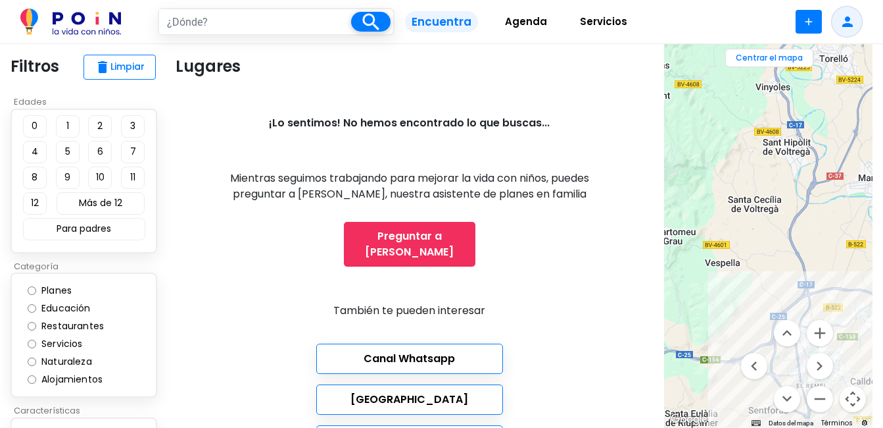
drag, startPoint x: 762, startPoint y: 216, endPoint x: 856, endPoint y: 142, distance: 119.9
click at [856, 142] on div at bounding box center [768, 235] width 209 height 383
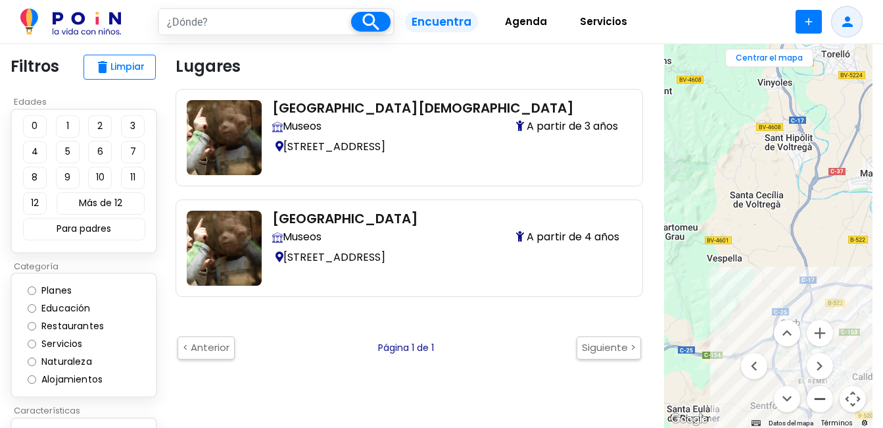
click at [820, 398] on button "Reducir" at bounding box center [820, 398] width 26 height 26
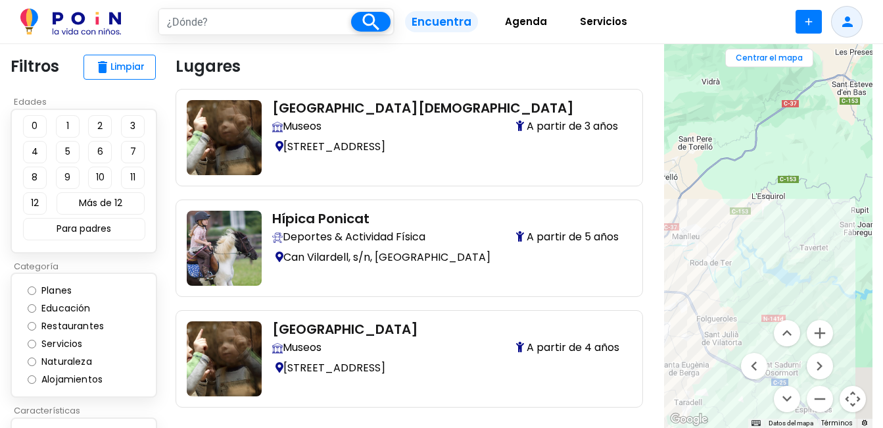
drag, startPoint x: 792, startPoint y: 186, endPoint x: 679, endPoint y: 191, distance: 113.3
click at [664, 190] on div at bounding box center [768, 235] width 209 height 383
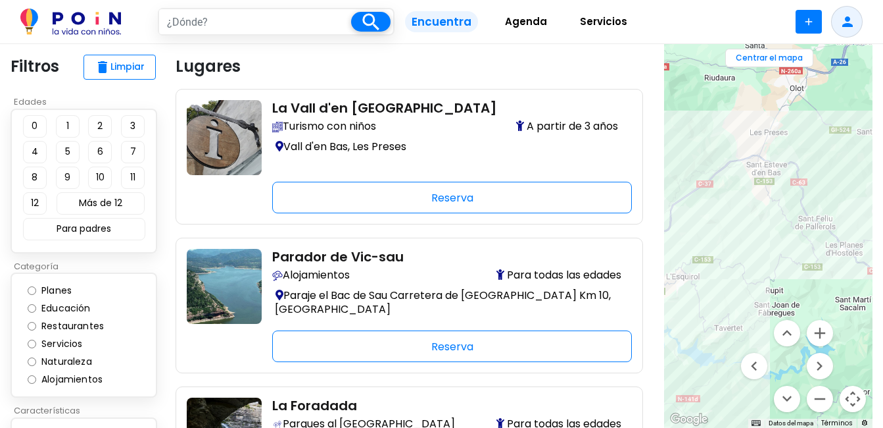
drag, startPoint x: 785, startPoint y: 167, endPoint x: 699, endPoint y: 253, distance: 121.9
click at [699, 253] on div at bounding box center [768, 235] width 209 height 383
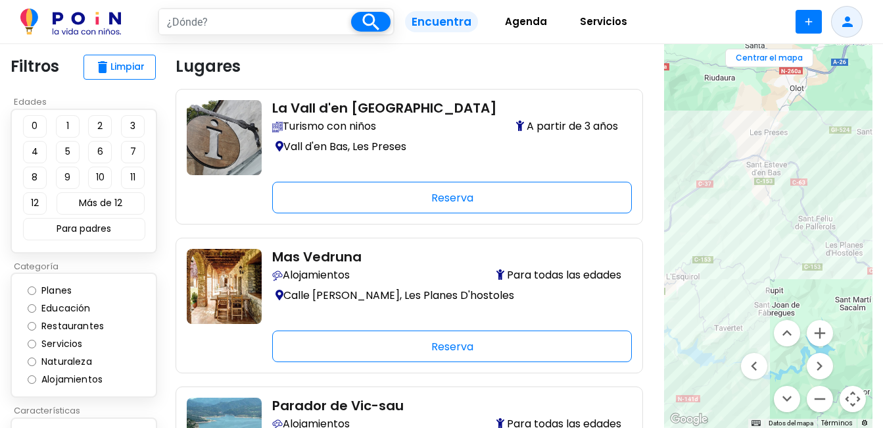
click at [743, 159] on div at bounding box center [768, 235] width 209 height 383
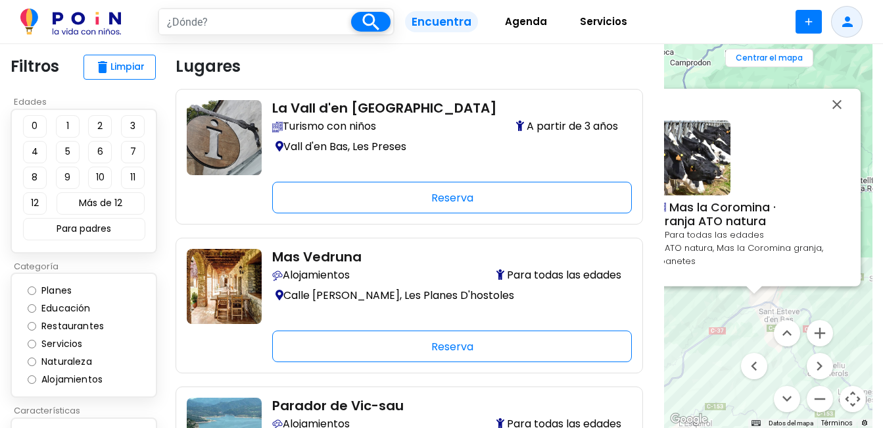
drag, startPoint x: 720, startPoint y: 297, endPoint x: 695, endPoint y: 307, distance: 27.5
click at [695, 305] on div "Mas la Coromina · Granja ATO natura Para todas las edades ATO natura, [GEOGRAPH…" at bounding box center [768, 235] width 209 height 383
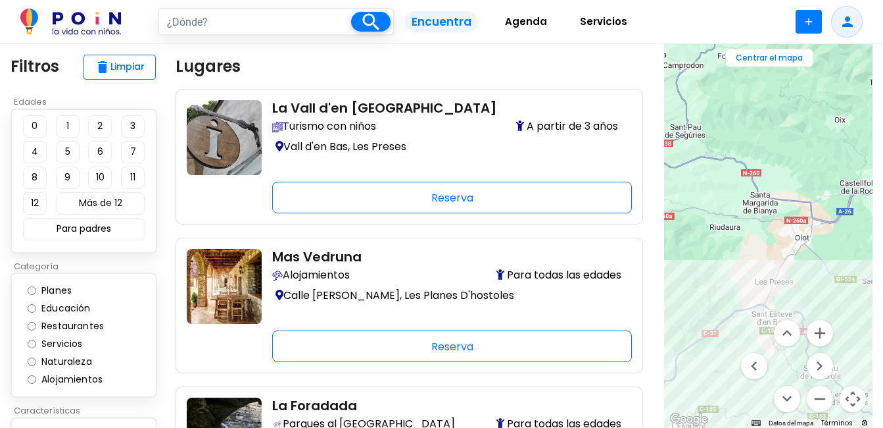
click at [775, 272] on div at bounding box center [768, 235] width 209 height 383
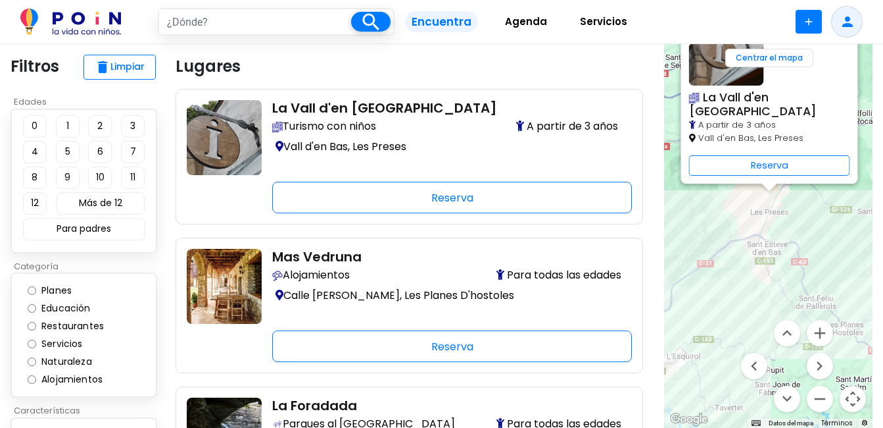
drag, startPoint x: 714, startPoint y: 205, endPoint x: 710, endPoint y: 189, distance: 15.8
click at [710, 191] on div "La Vall d'en [GEOGRAPHIC_DATA] A partir de 3 años [GEOGRAPHIC_DATA]en Bas, [GEO…" at bounding box center [768, 235] width 209 height 383
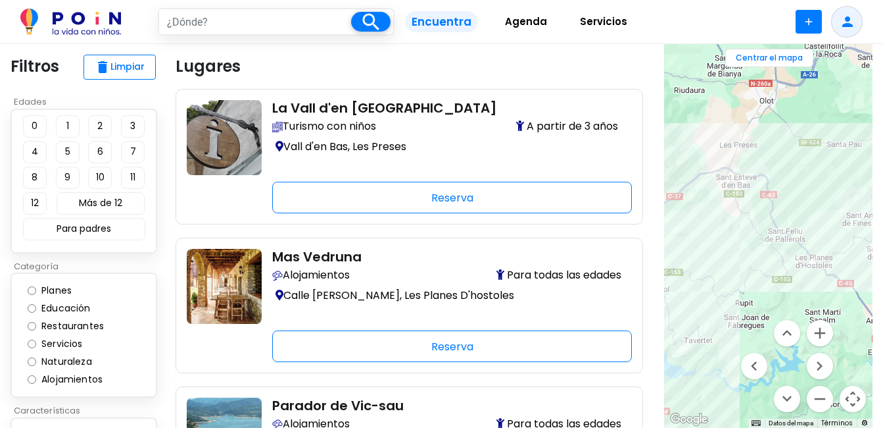
drag, startPoint x: 775, startPoint y: 275, endPoint x: 744, endPoint y: 239, distance: 48.0
click at [743, 237] on div at bounding box center [768, 235] width 209 height 383
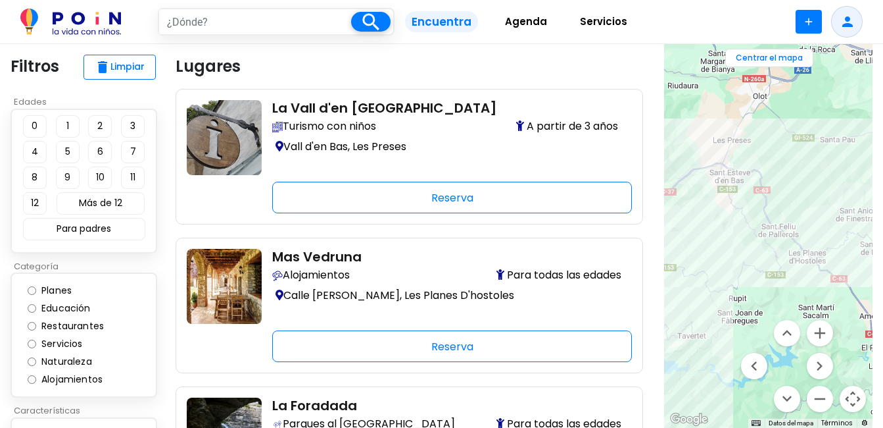
click at [805, 245] on div at bounding box center [768, 235] width 209 height 383
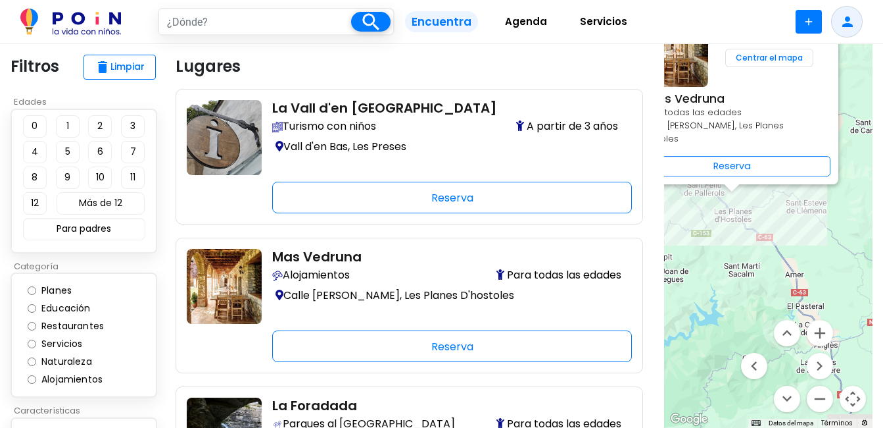
drag, startPoint x: 740, startPoint y: 310, endPoint x: 724, endPoint y: 247, distance: 65.9
click at [702, 219] on div "Mas Vedruna Para todas las edades Calle [PERSON_NAME], Les Planes D'hostoles Re…" at bounding box center [768, 235] width 209 height 383
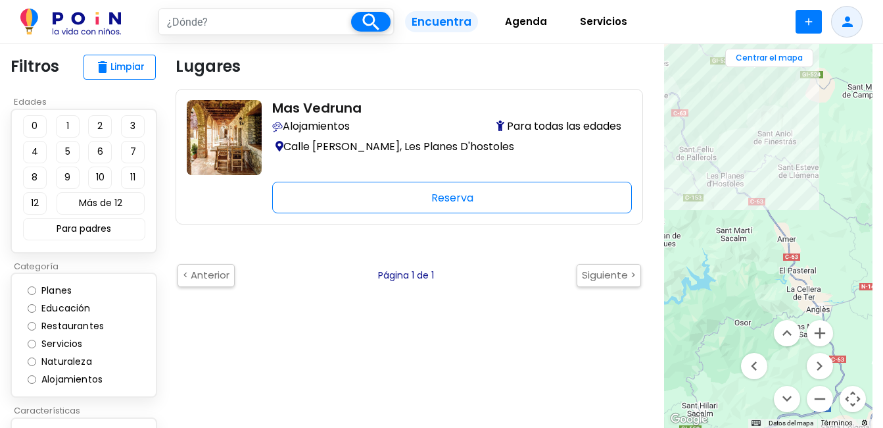
drag, startPoint x: 754, startPoint y: 255, endPoint x: 710, endPoint y: 135, distance: 128.4
click at [710, 135] on div at bounding box center [768, 235] width 209 height 383
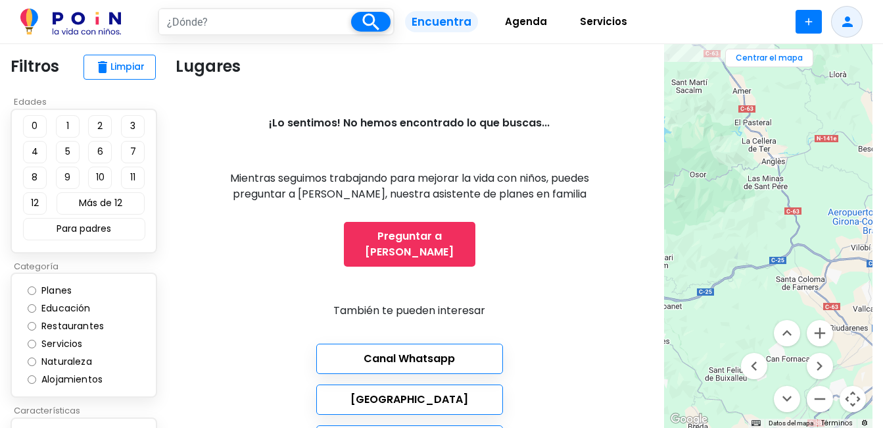
drag, startPoint x: 747, startPoint y: 216, endPoint x: 812, endPoint y: 138, distance: 100.9
click at [808, 138] on div at bounding box center [768, 235] width 209 height 383
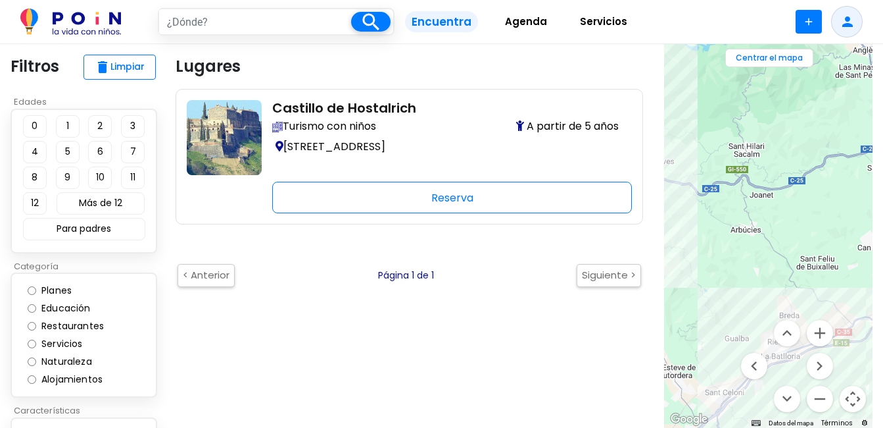
click at [861, 312] on div at bounding box center [768, 235] width 209 height 383
